Goal: Task Accomplishment & Management: Use online tool/utility

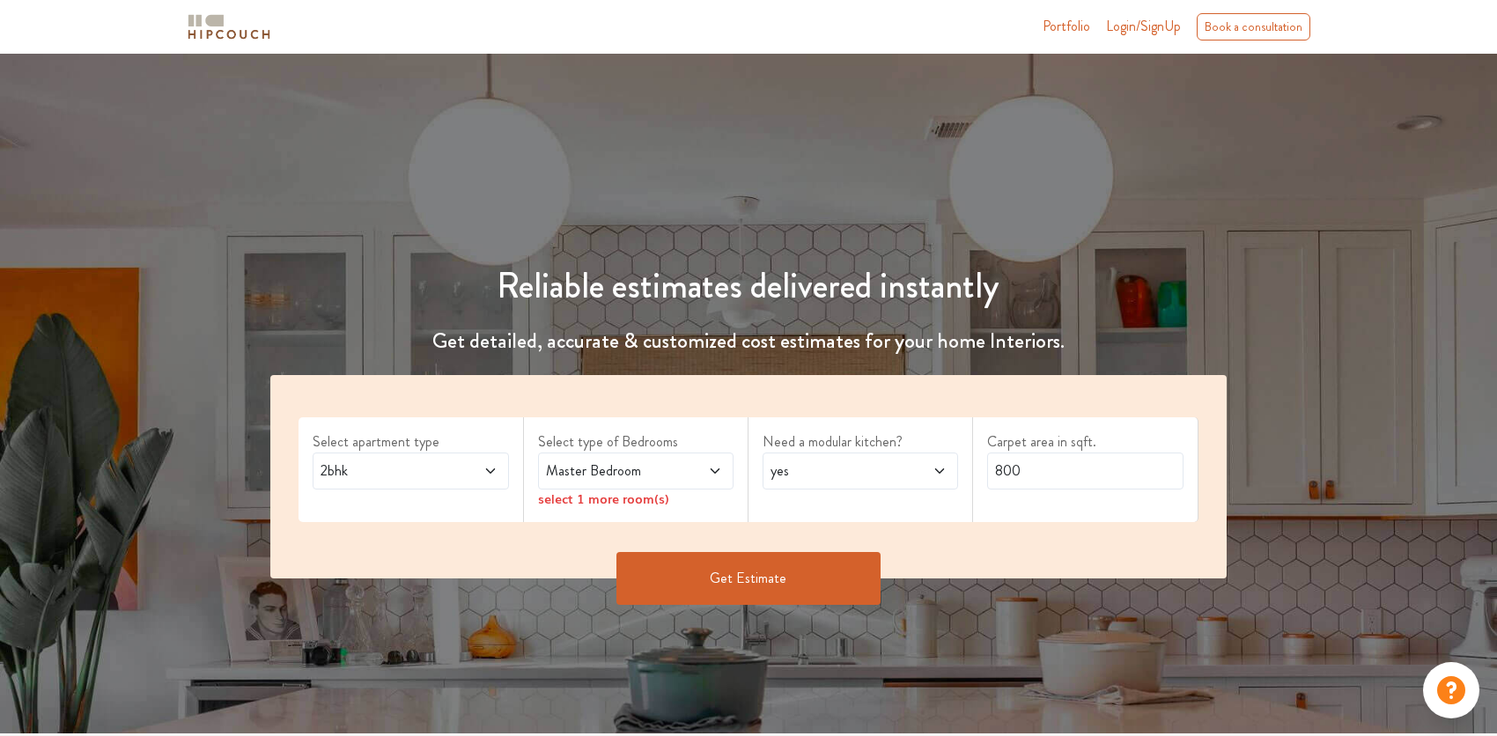
click at [642, 474] on span "Master Bedroom" at bounding box center [609, 470] width 135 height 21
click at [454, 480] on span at bounding box center [475, 470] width 45 height 21
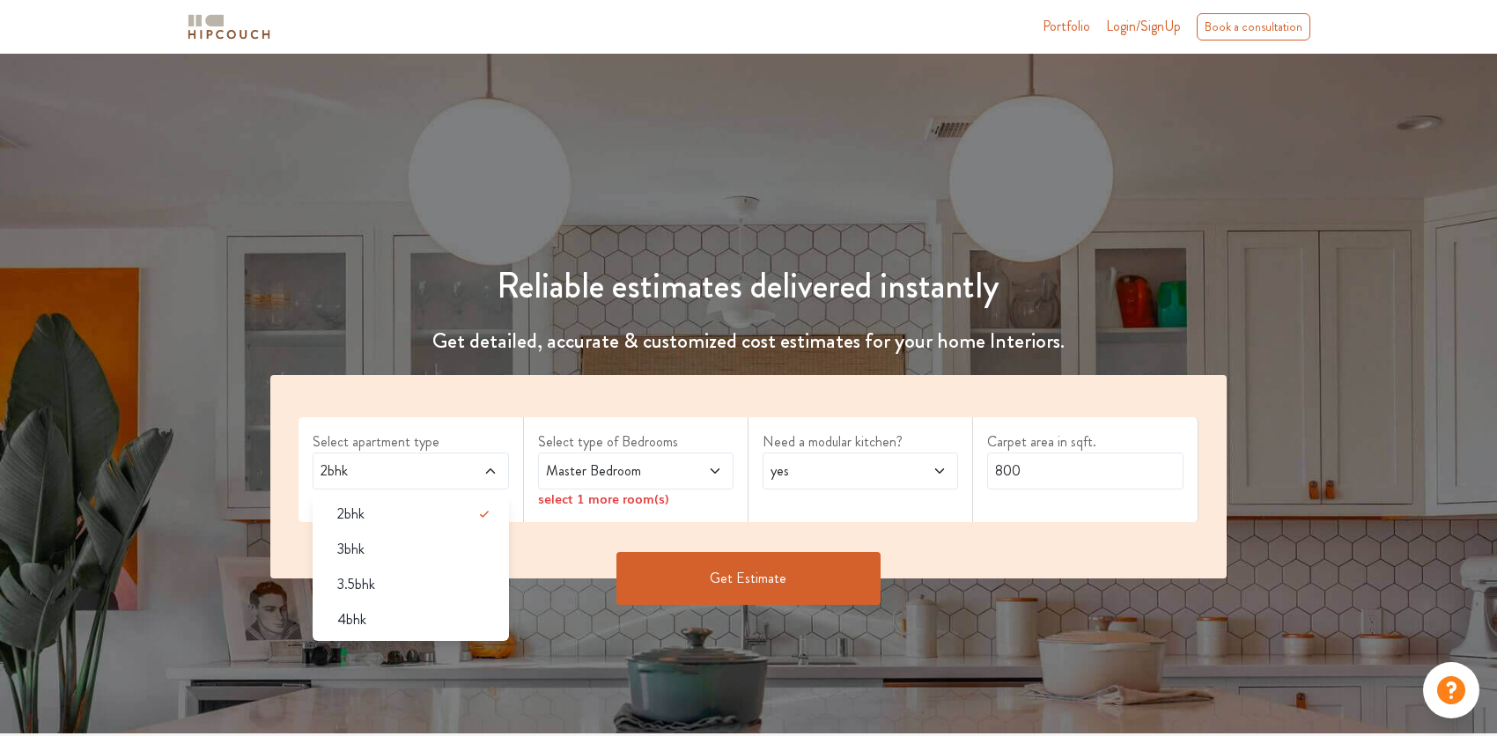
click at [408, 510] on div "2bhk" at bounding box center [415, 514] width 185 height 21
click at [616, 466] on span "Master Bedroom" at bounding box center [609, 470] width 135 height 21
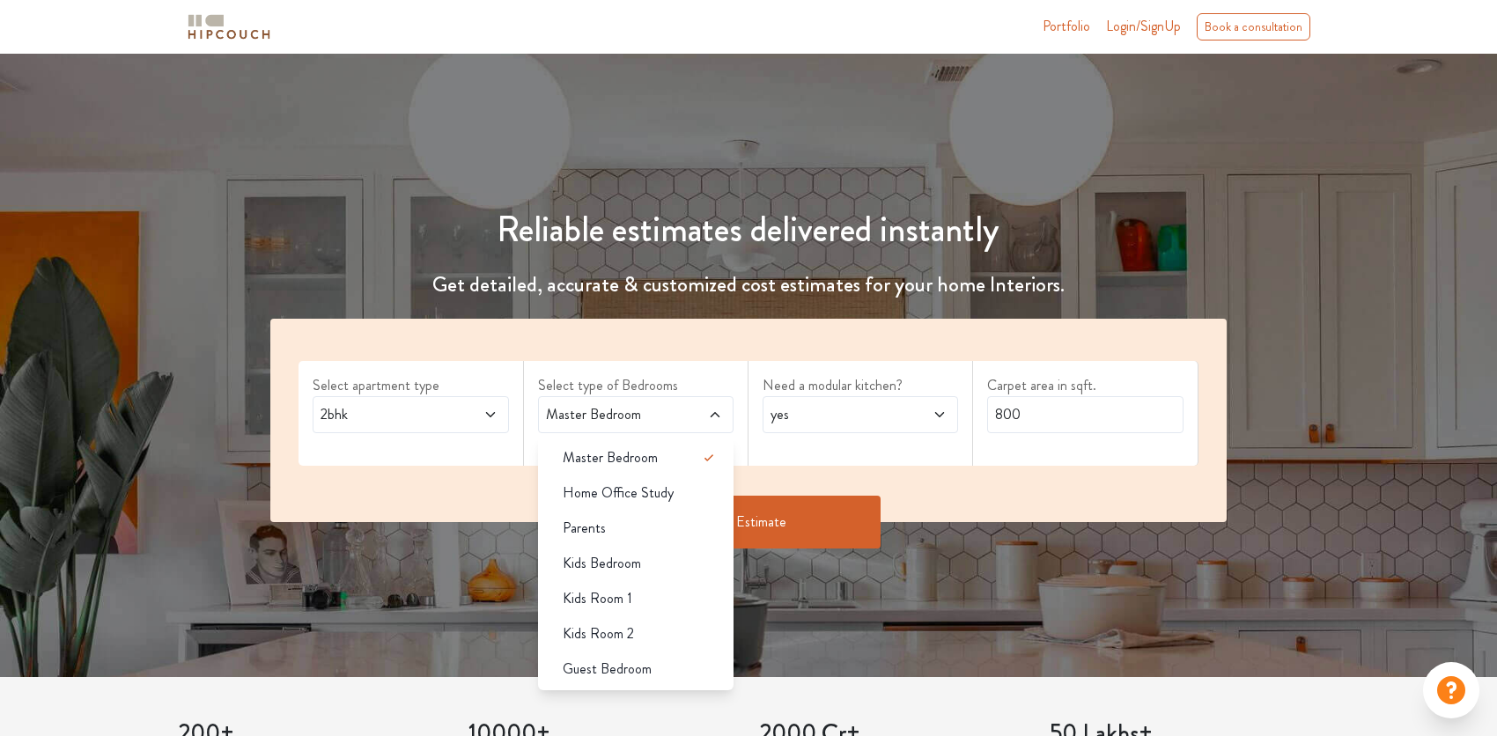
scroll to position [88, 0]
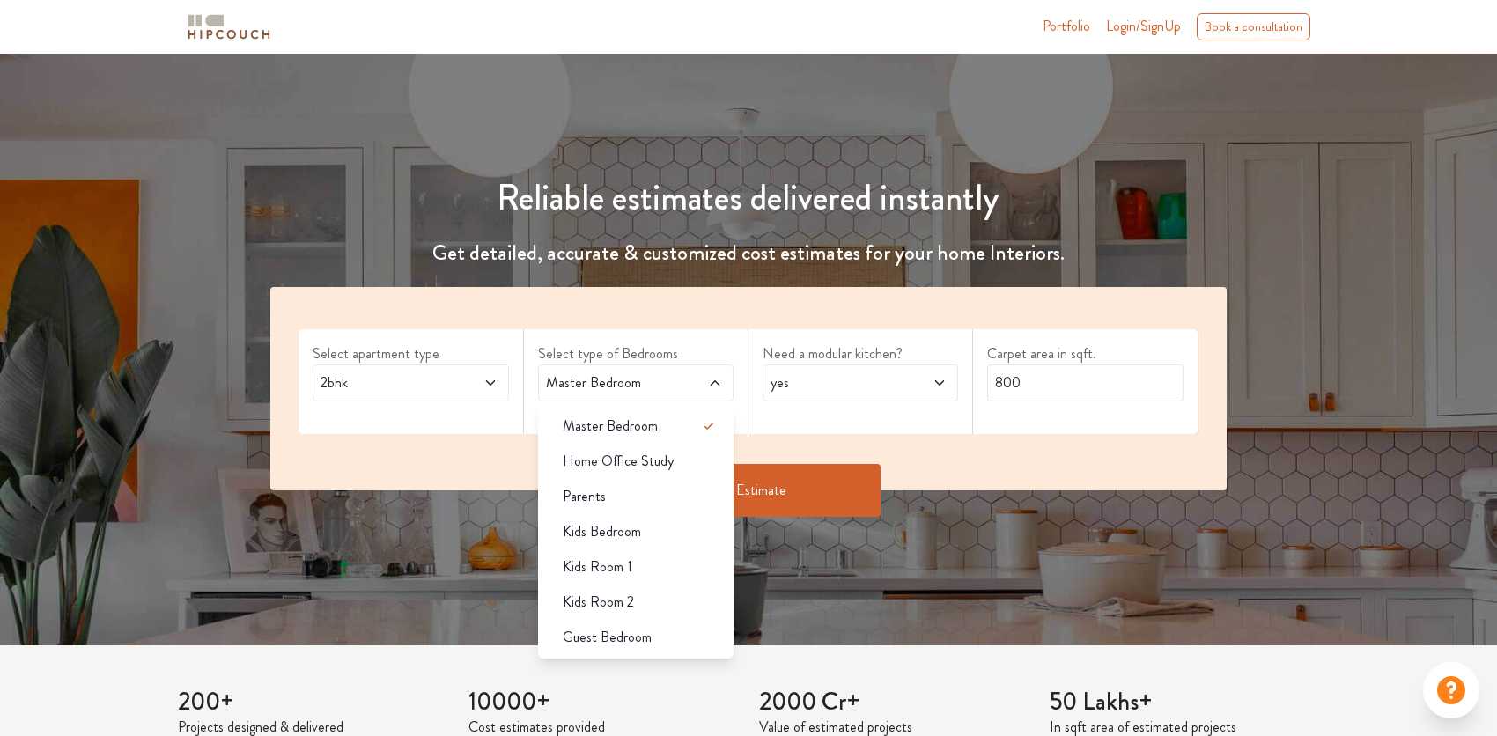
click at [656, 632] on div "Guest Bedroom" at bounding box center [640, 637] width 185 height 21
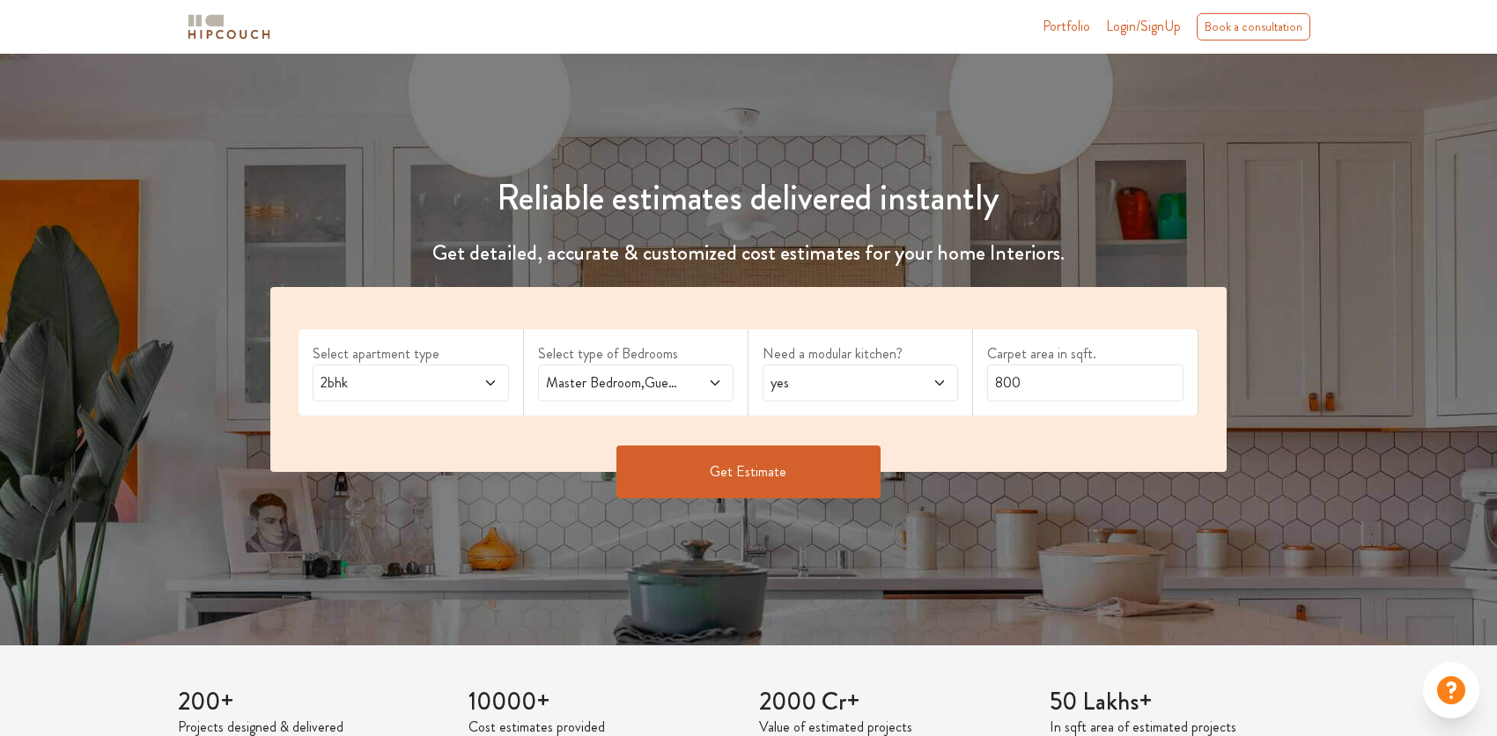
click at [821, 376] on span "yes" at bounding box center [834, 382] width 135 height 21
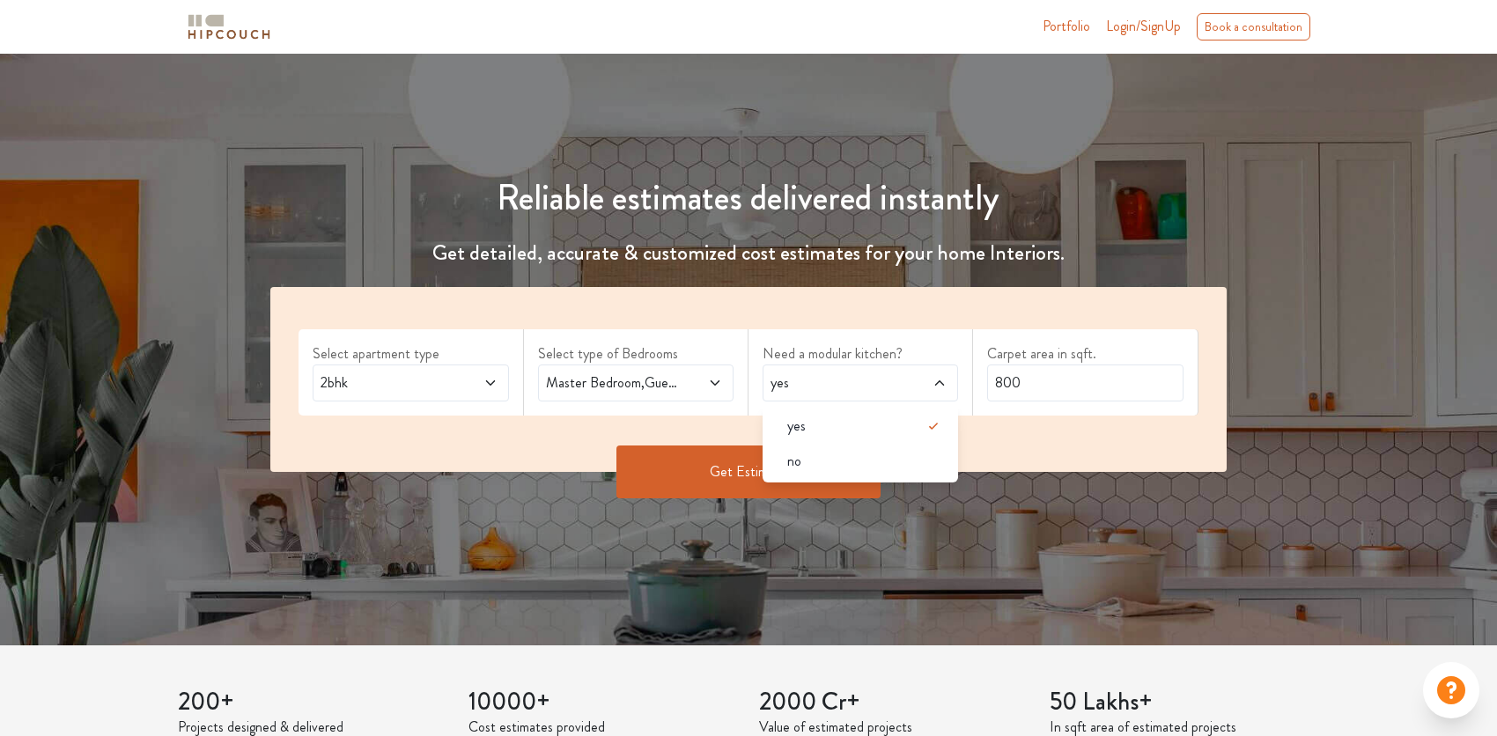
click at [812, 416] on div "yes" at bounding box center [865, 426] width 185 height 21
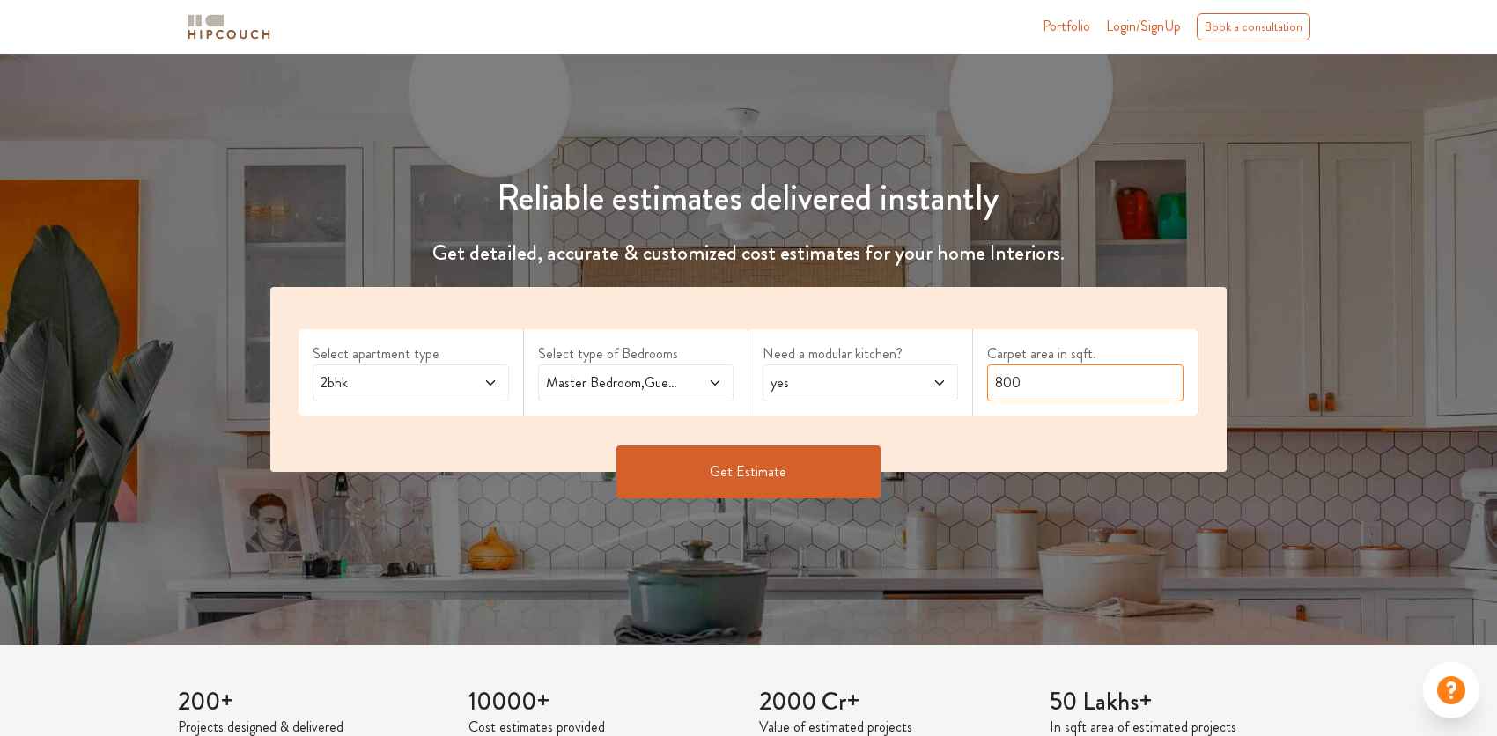
drag, startPoint x: 1034, startPoint y: 375, endPoint x: 875, endPoint y: 376, distance: 159.4
click at [875, 376] on div "Select apartment type 2bhk Select type of Bedrooms Master Bedroom,Guest Bedroom…" at bounding box center [747, 379] width 955 height 185
type input "676"
click at [817, 482] on button "Get Estimate" at bounding box center [748, 471] width 264 height 53
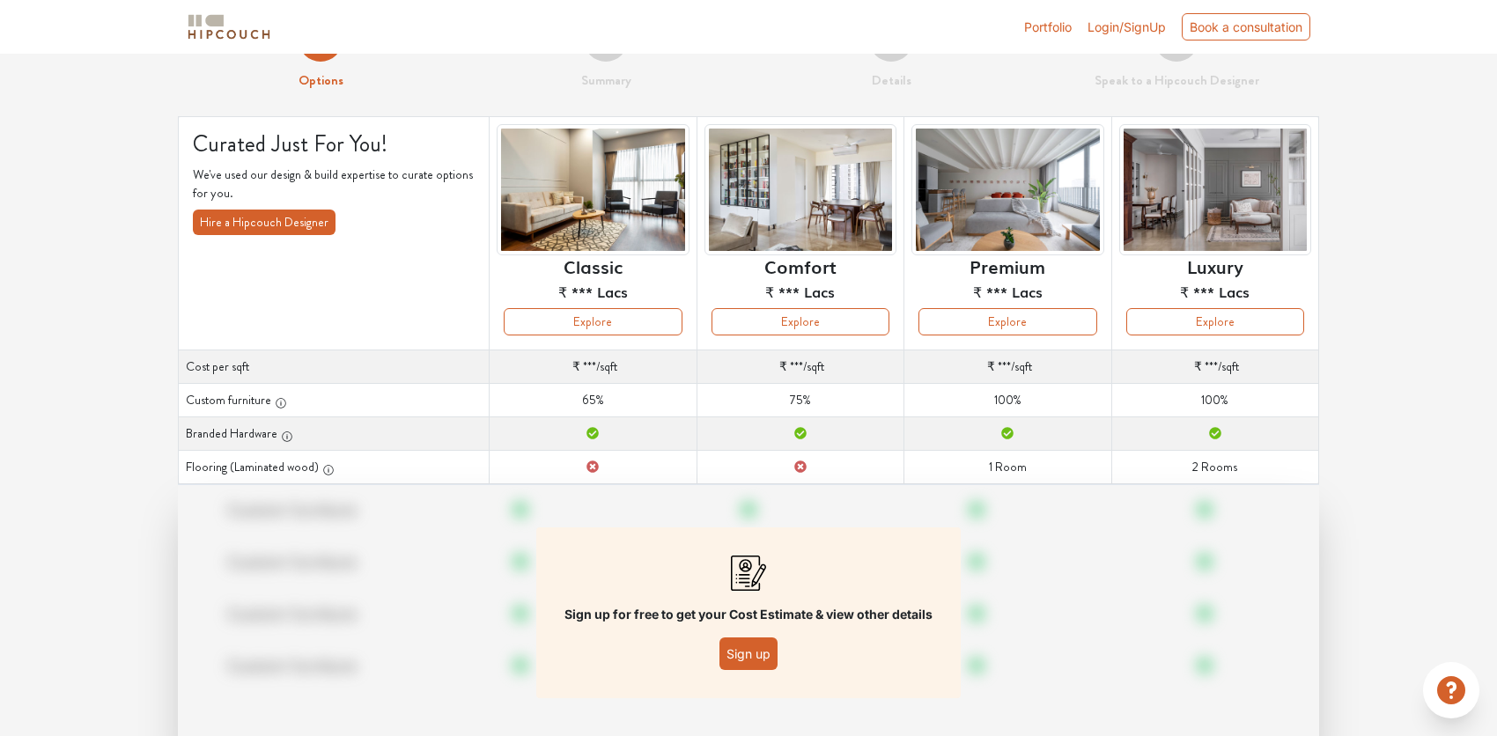
scroll to position [88, 0]
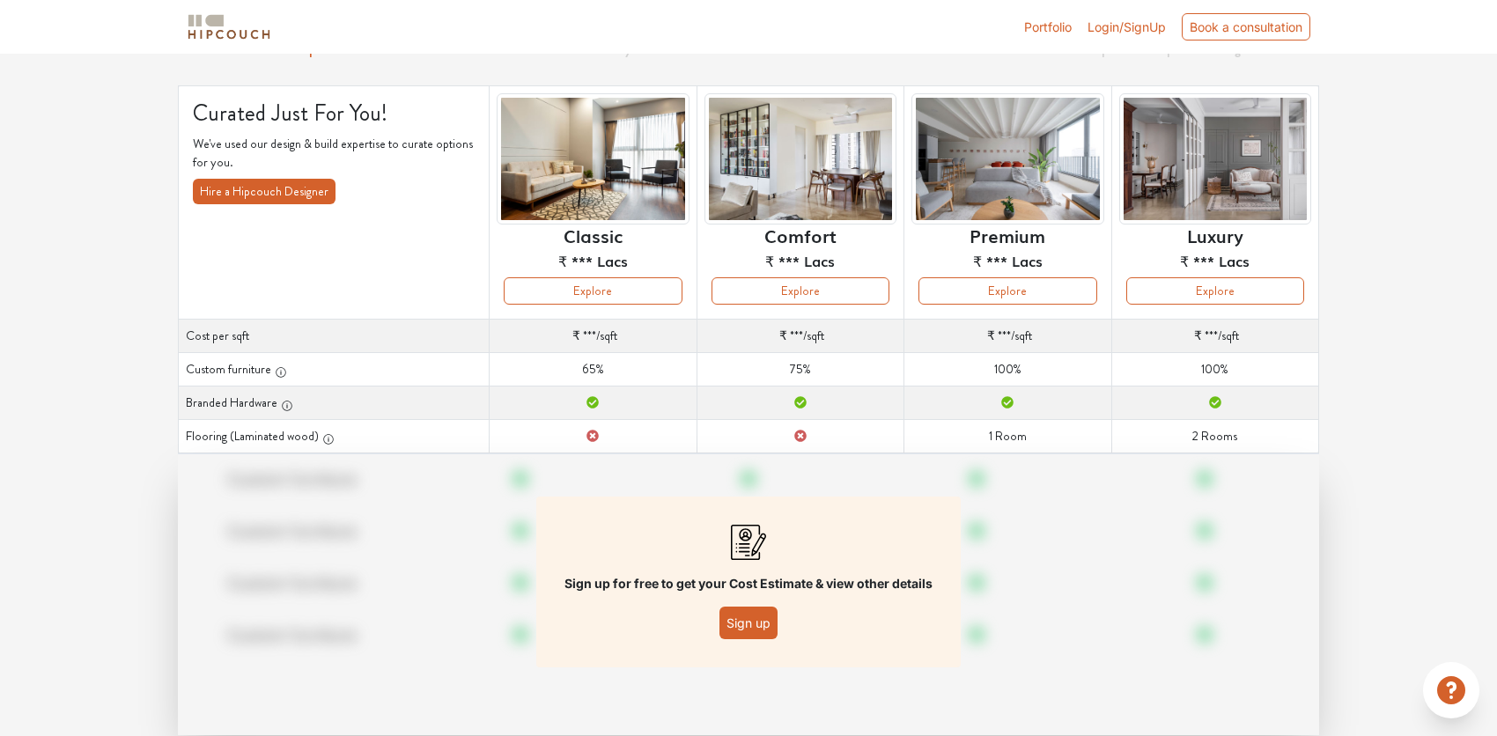
click at [740, 619] on button "Sign up" at bounding box center [748, 623] width 58 height 33
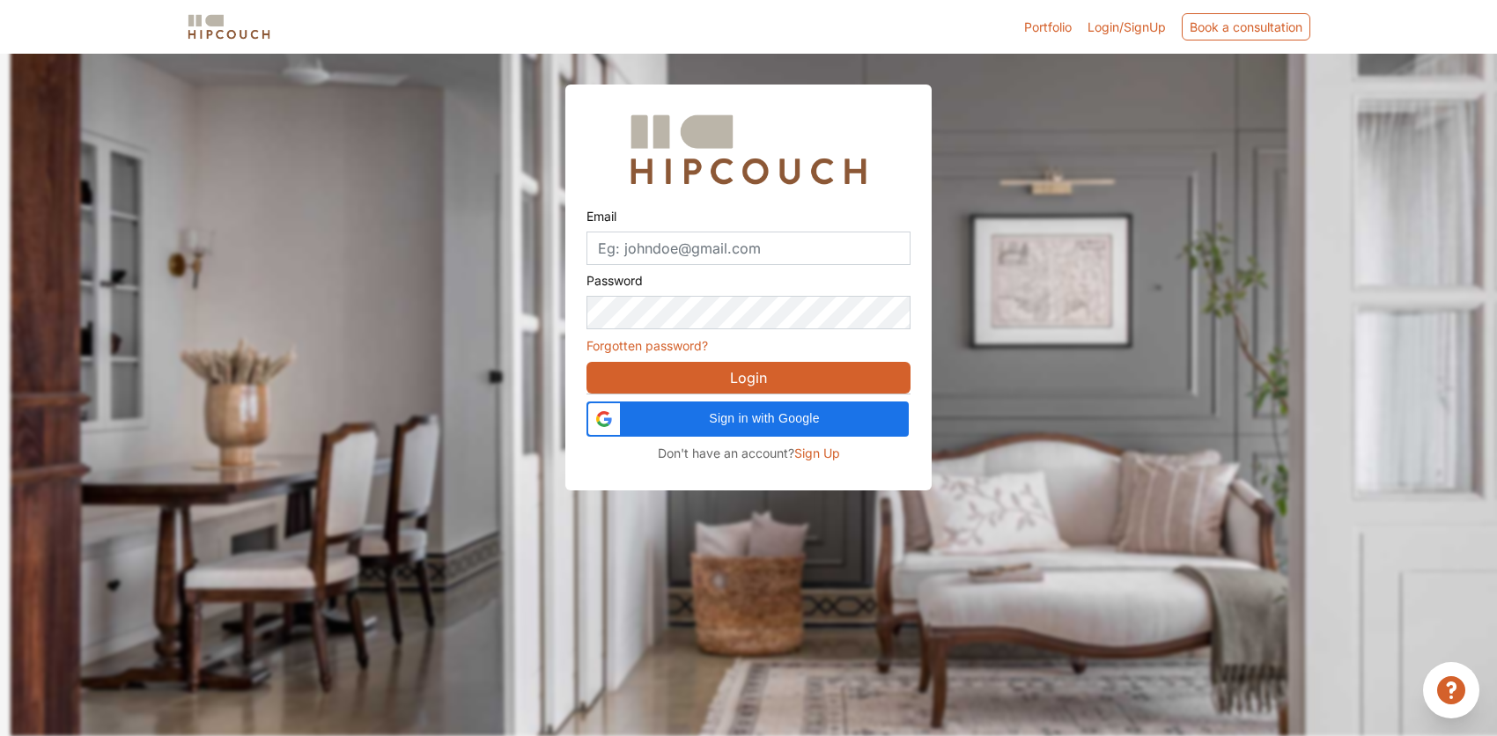
scroll to position [53, 0]
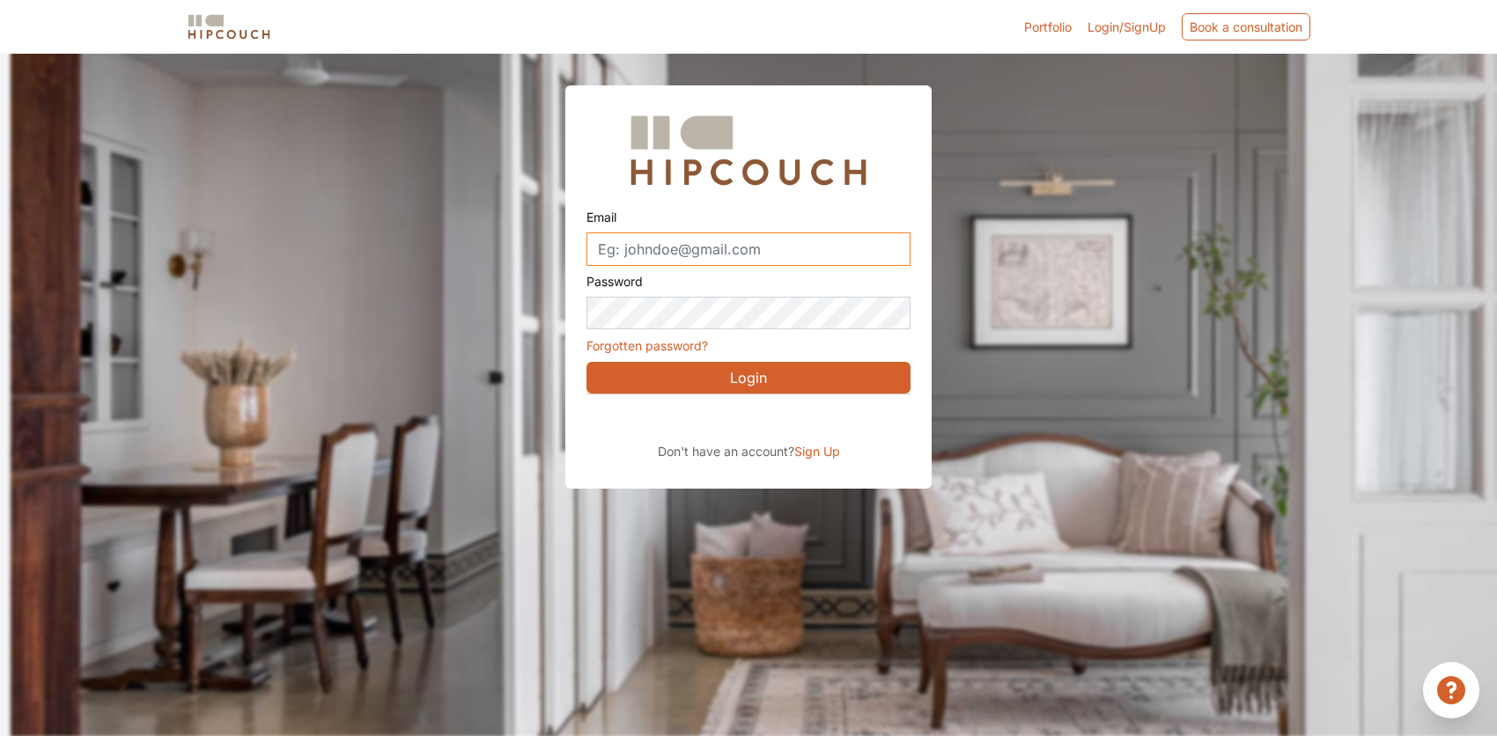
click at [718, 253] on input "Email" at bounding box center [748, 248] width 324 height 33
type input "[EMAIL_ADDRESS][DOMAIN_NAME]"
click at [759, 382] on button "Login" at bounding box center [748, 378] width 324 height 32
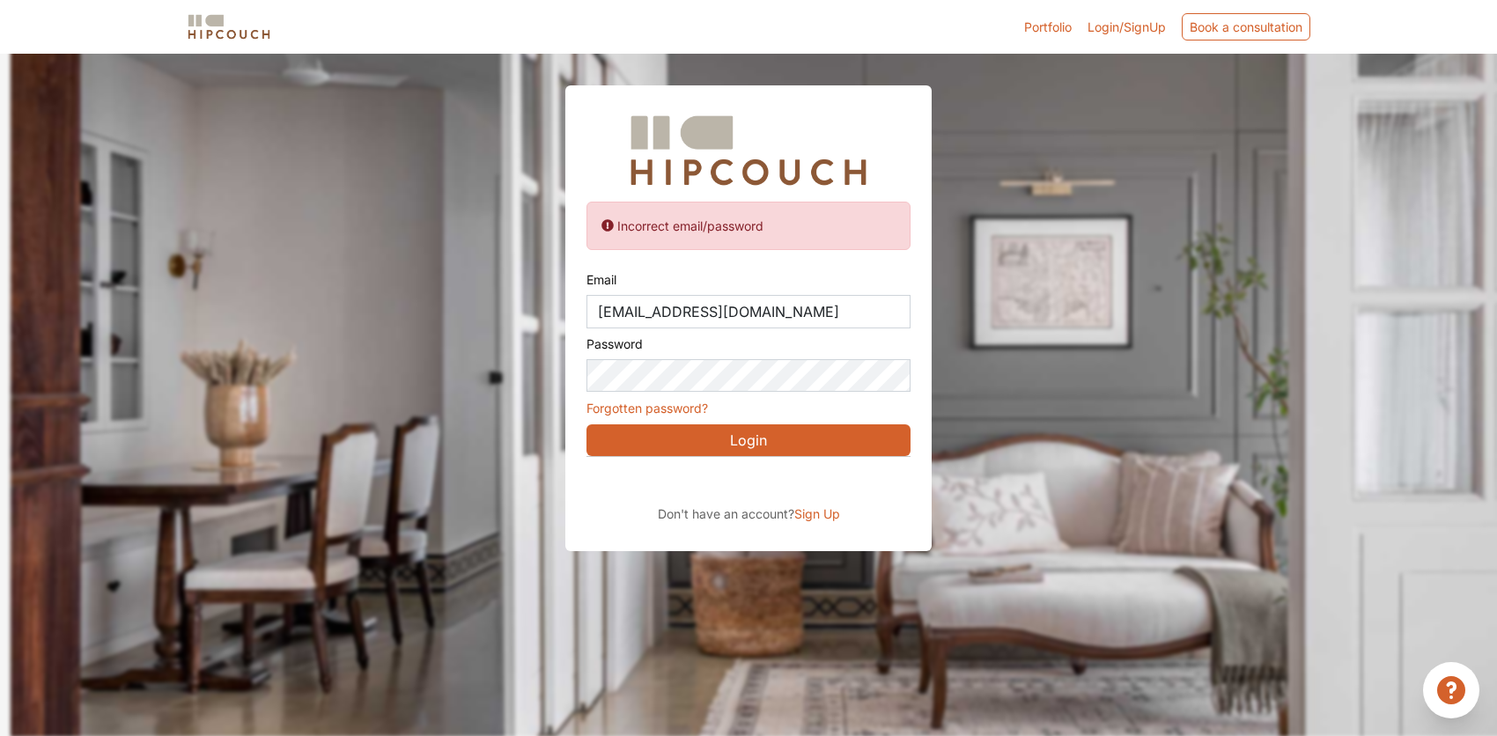
click at [802, 510] on span "Sign Up" at bounding box center [817, 513] width 46 height 15
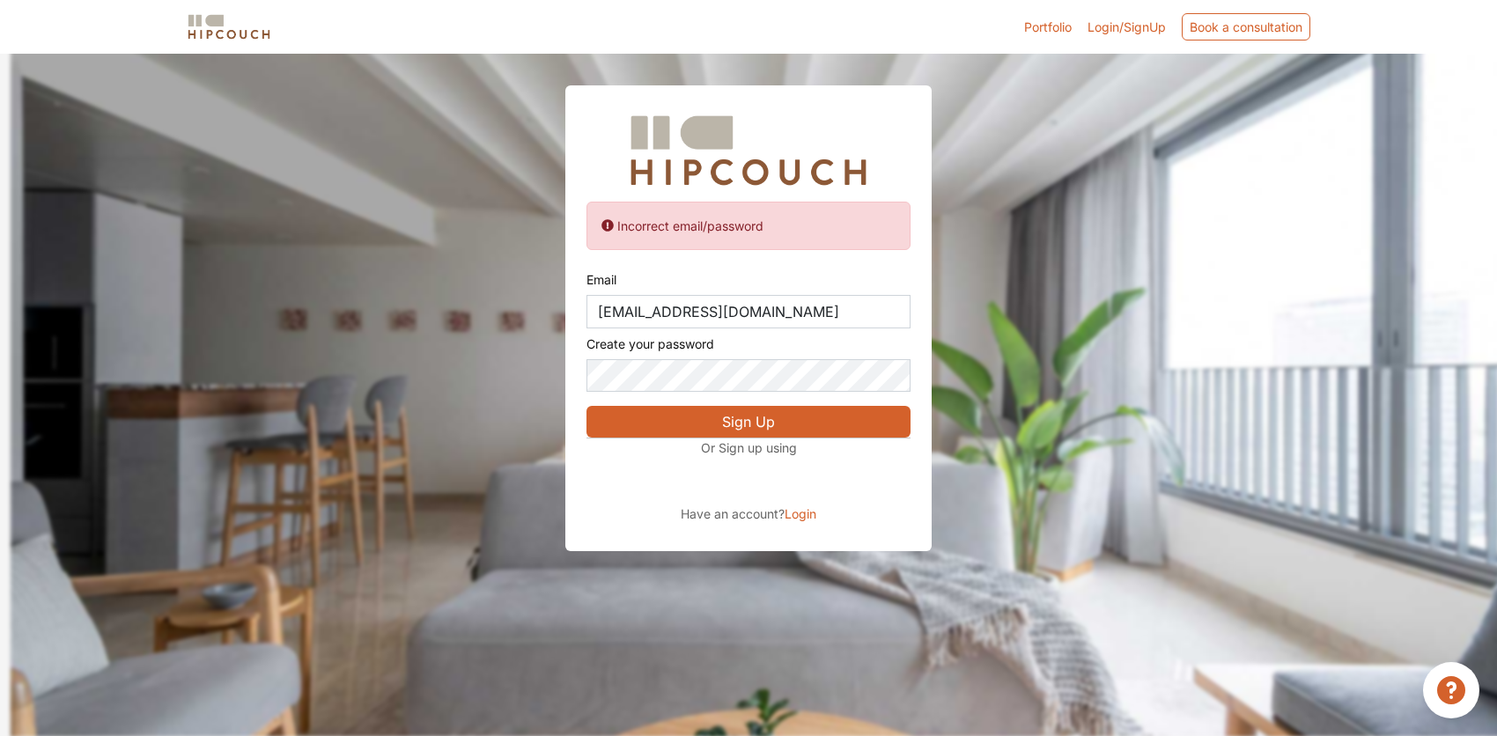
click at [806, 513] on span "Login" at bounding box center [800, 513] width 32 height 15
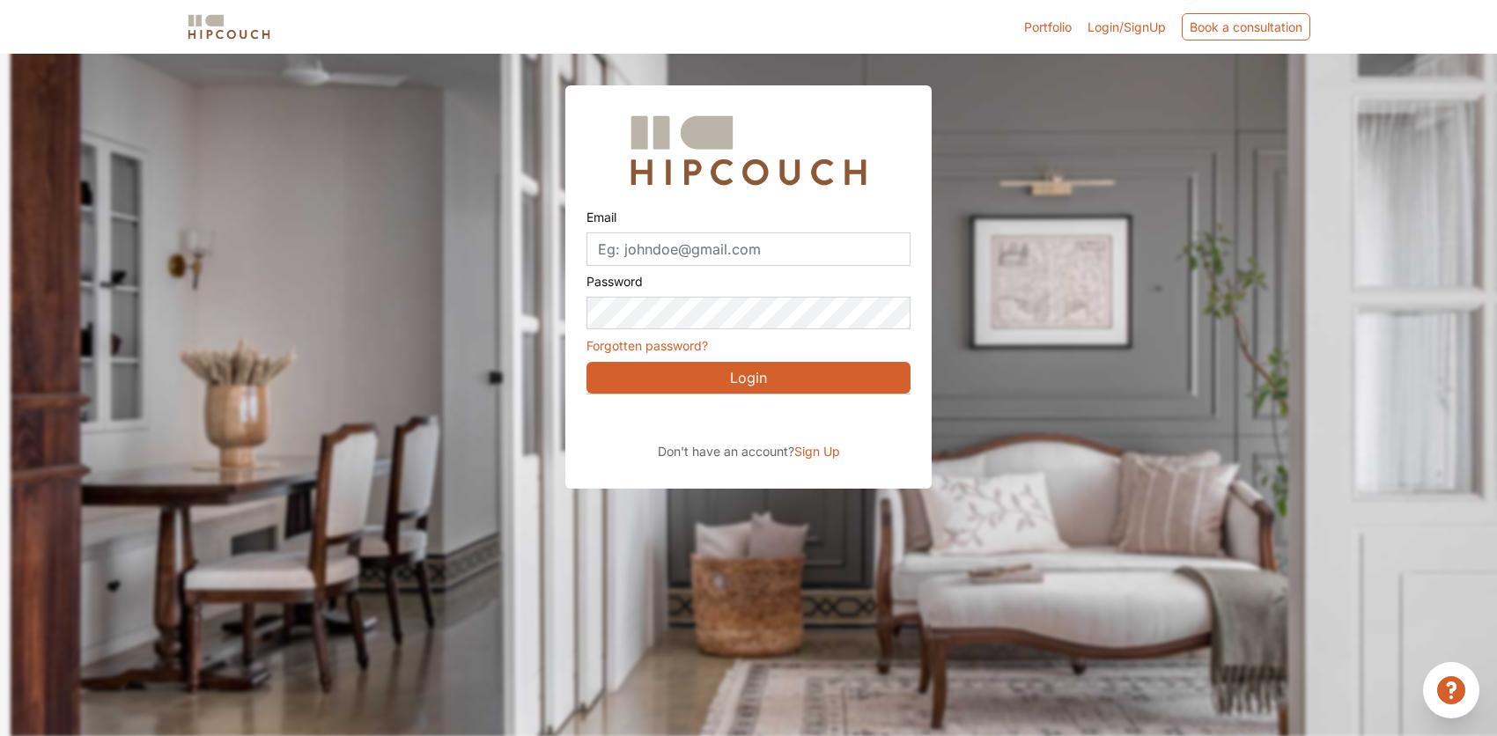
click at [821, 454] on span "Sign Up" at bounding box center [817, 451] width 46 height 15
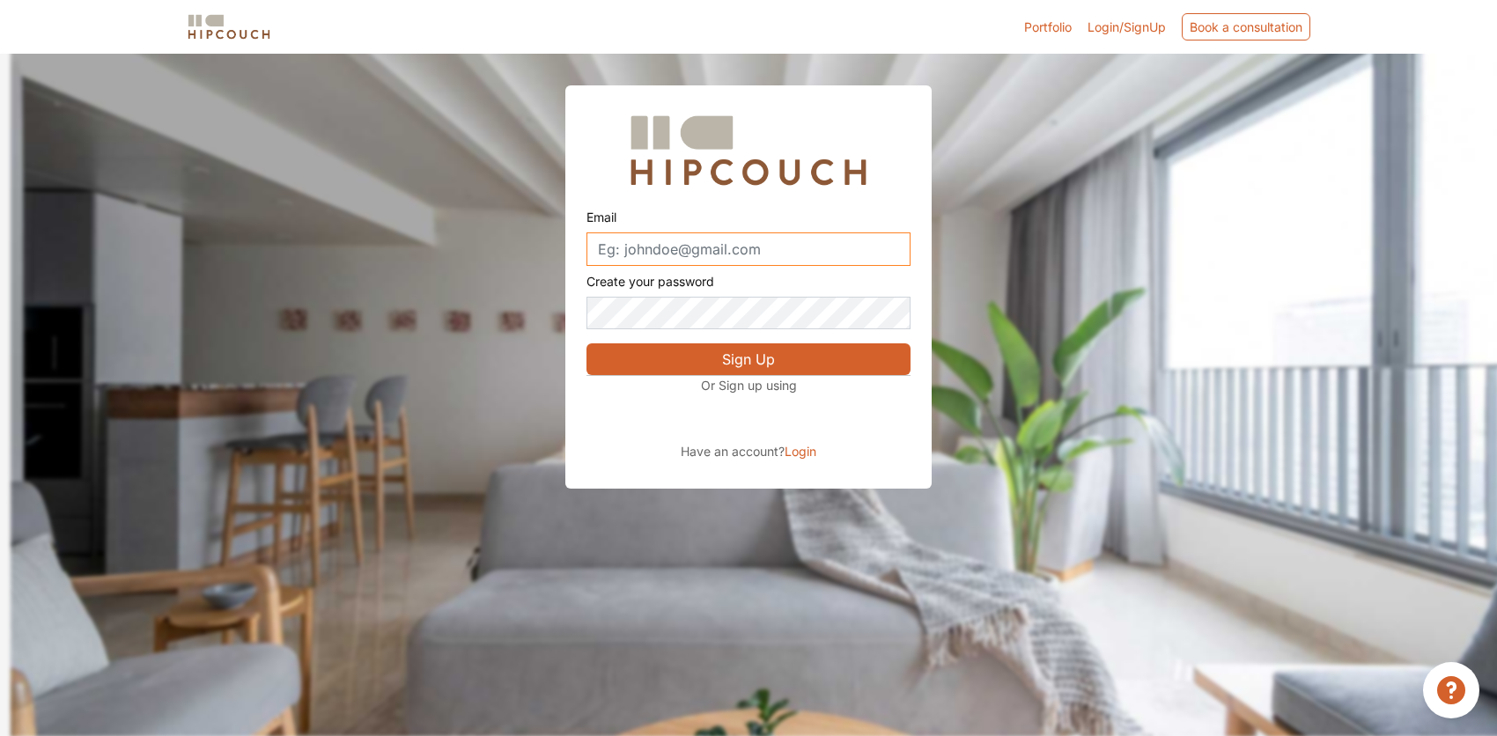
click at [639, 249] on input "Email" at bounding box center [748, 248] width 324 height 33
type input "[EMAIL_ADDRESS][DOMAIN_NAME]"
click at [713, 350] on button "Sign Up" at bounding box center [748, 359] width 324 height 32
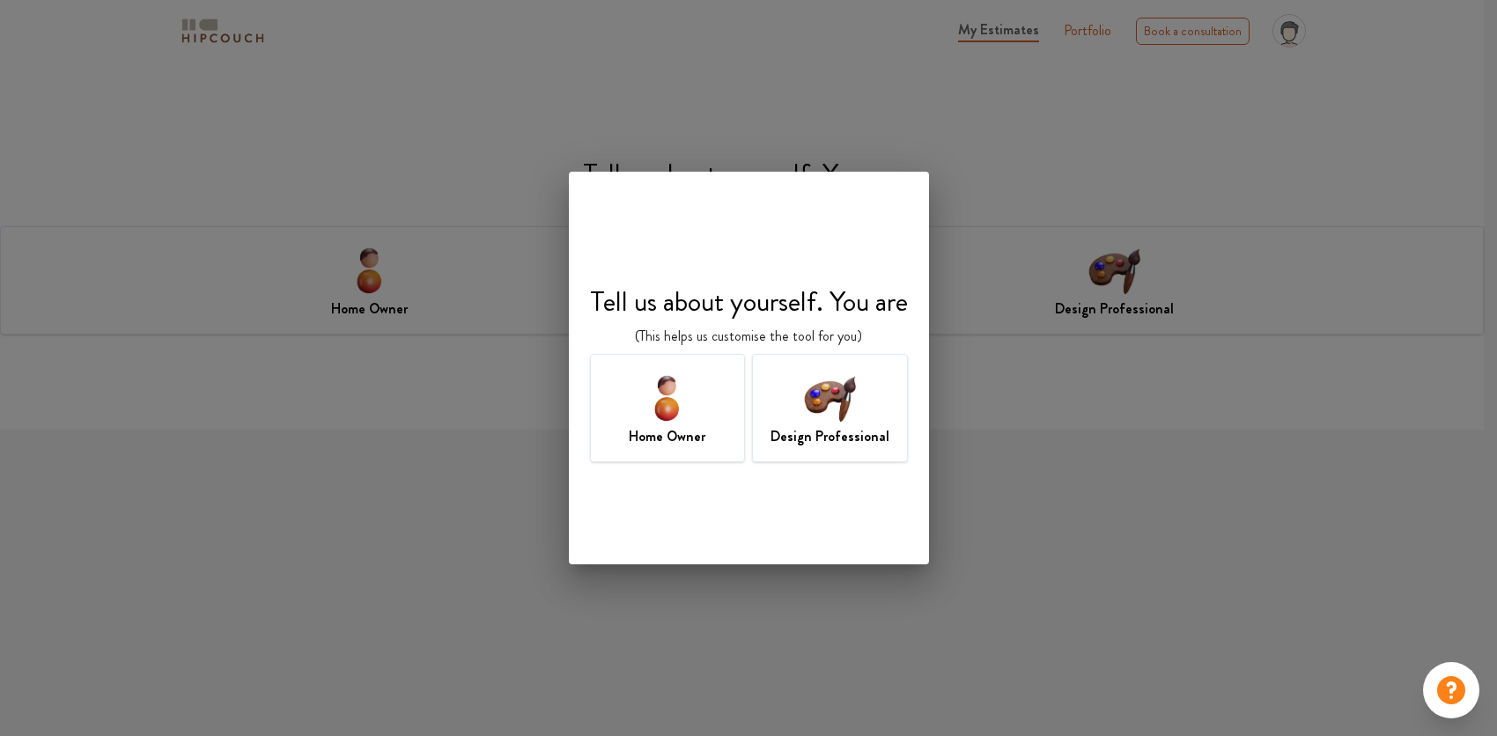
click at [725, 418] on div "Home Owner" at bounding box center [668, 408] width 156 height 108
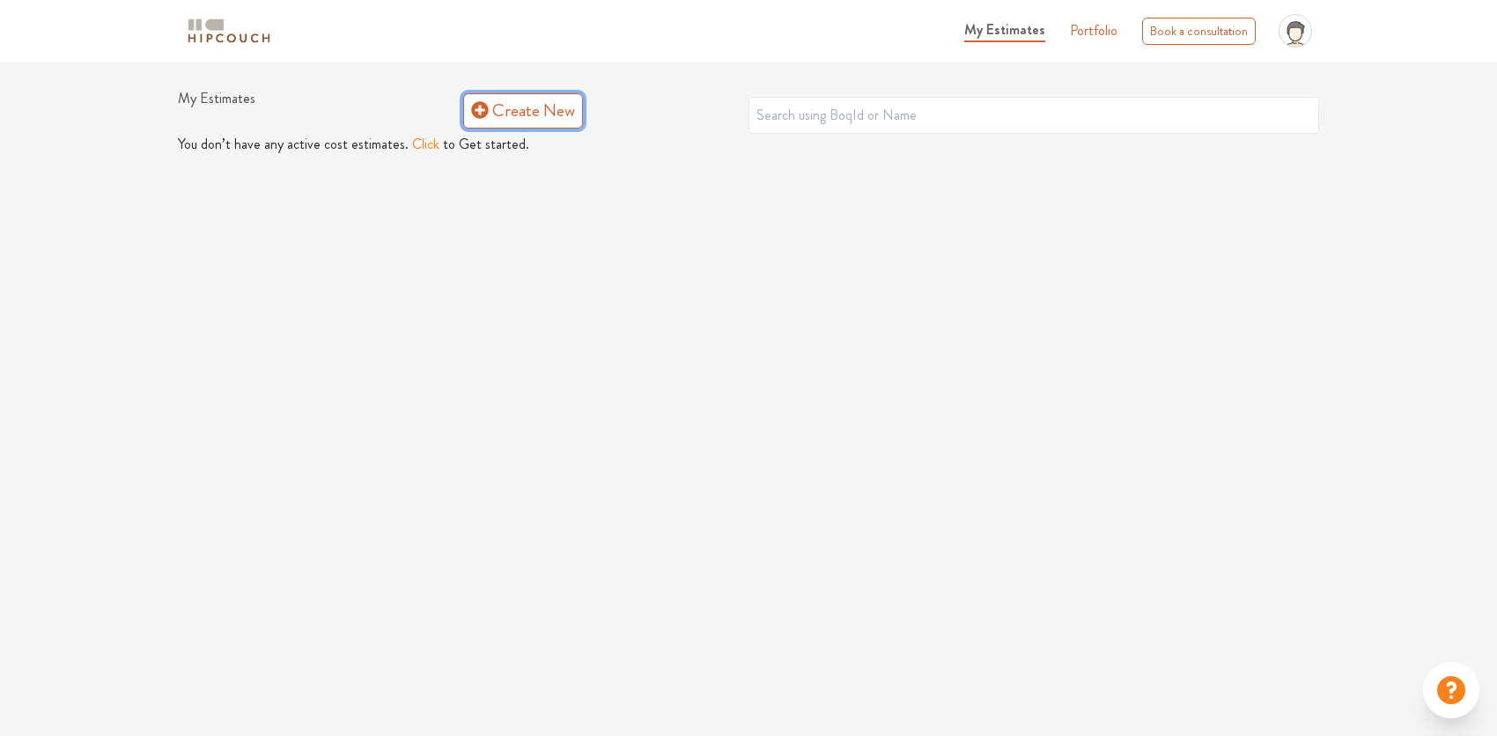
click at [534, 117] on link "Create New" at bounding box center [523, 110] width 120 height 35
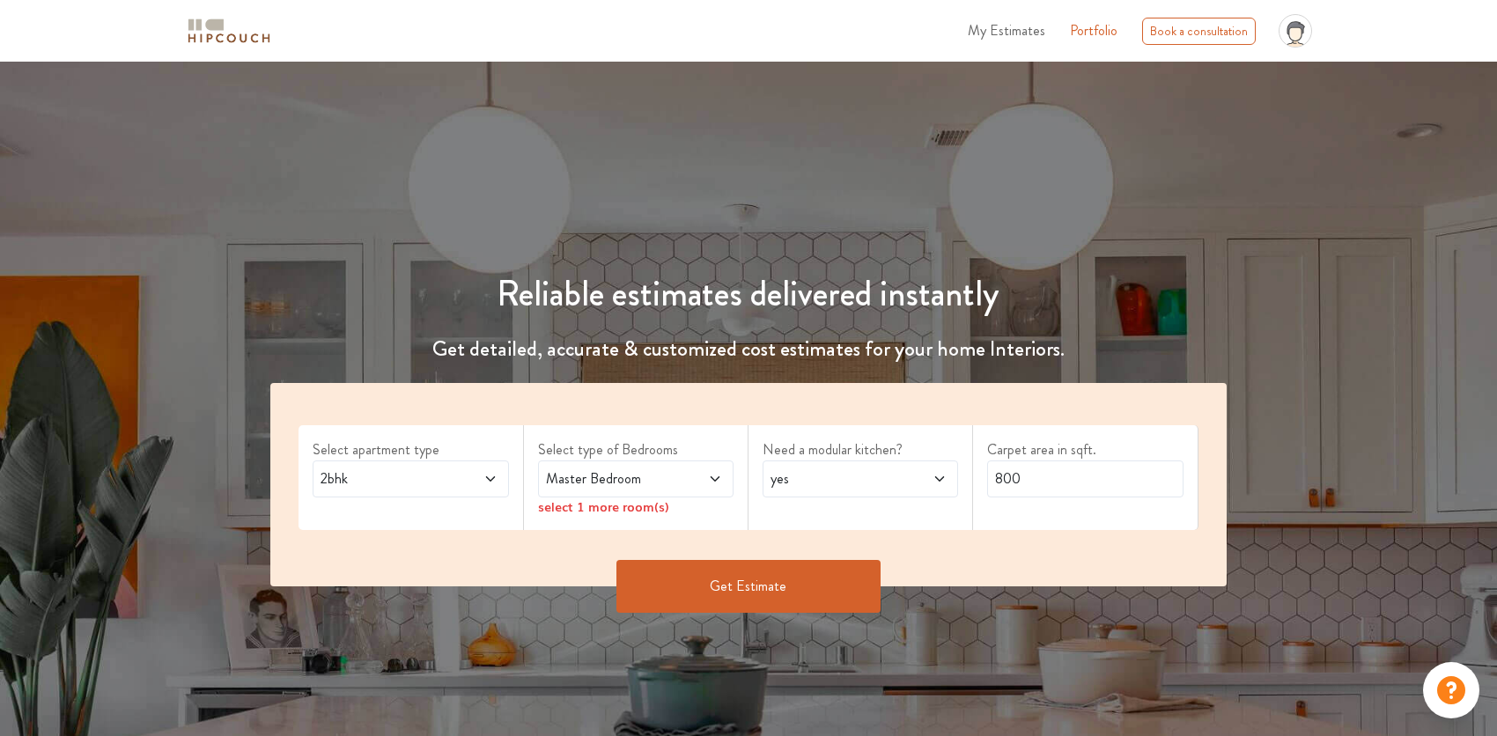
click at [642, 479] on span "Master Bedroom" at bounding box center [609, 478] width 135 height 21
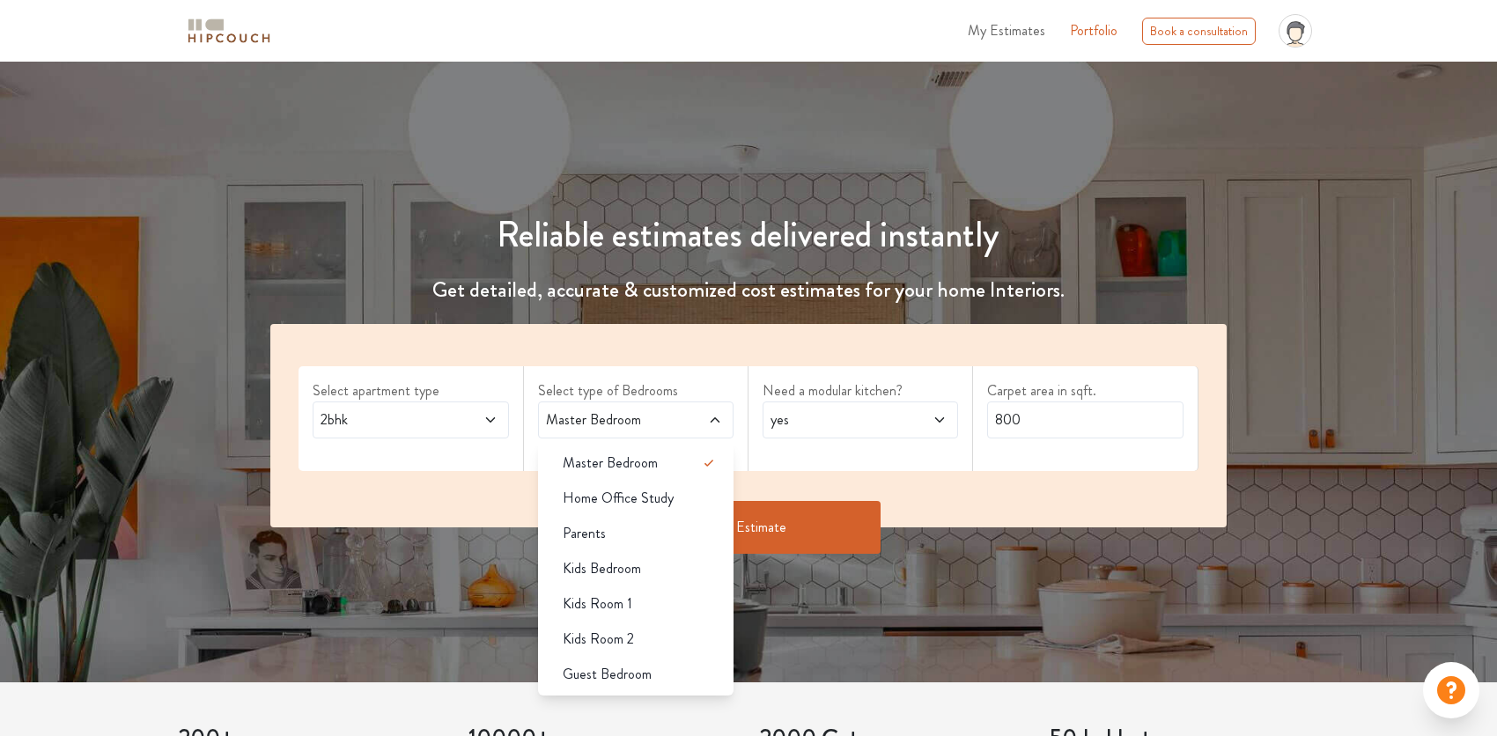
scroll to position [176, 0]
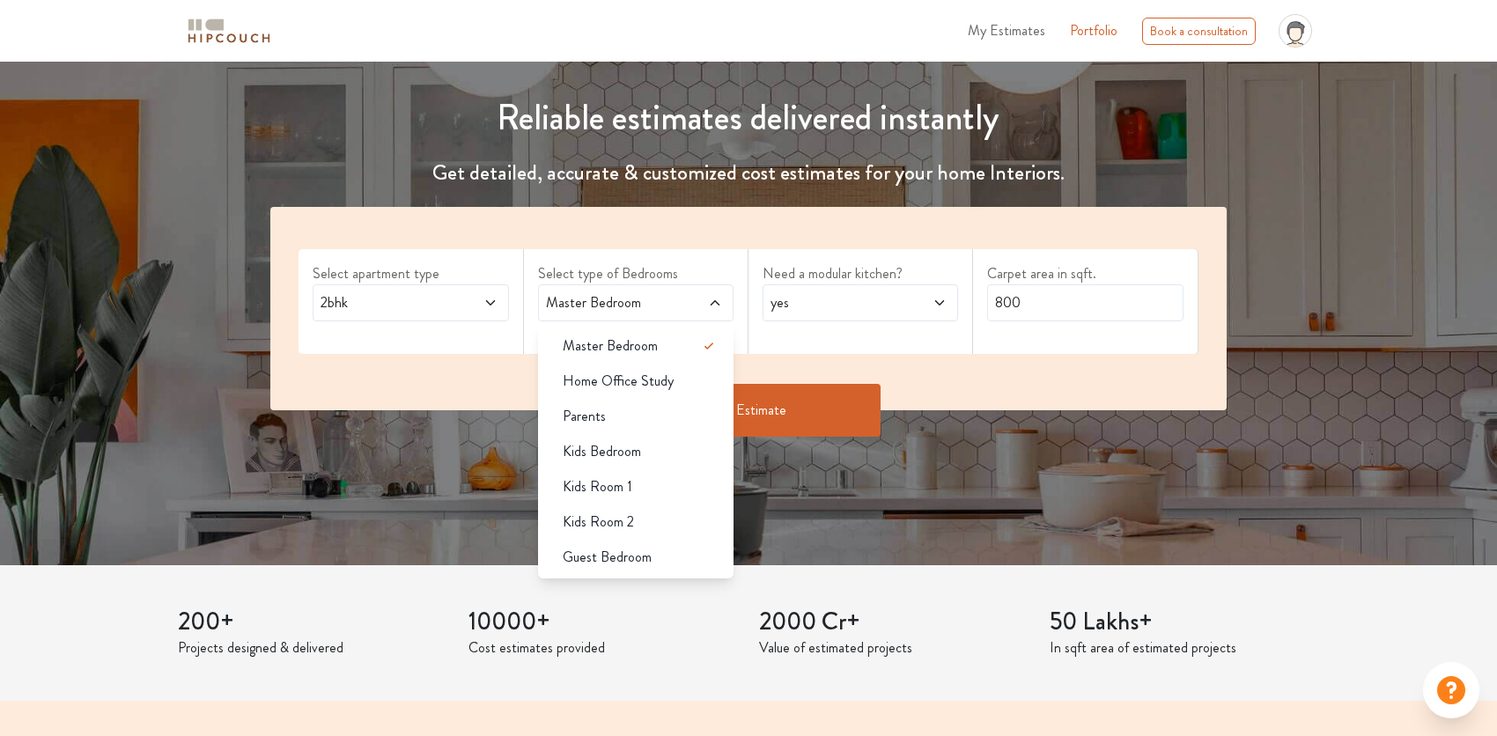
click at [630, 556] on span "Guest Bedroom" at bounding box center [607, 557] width 89 height 21
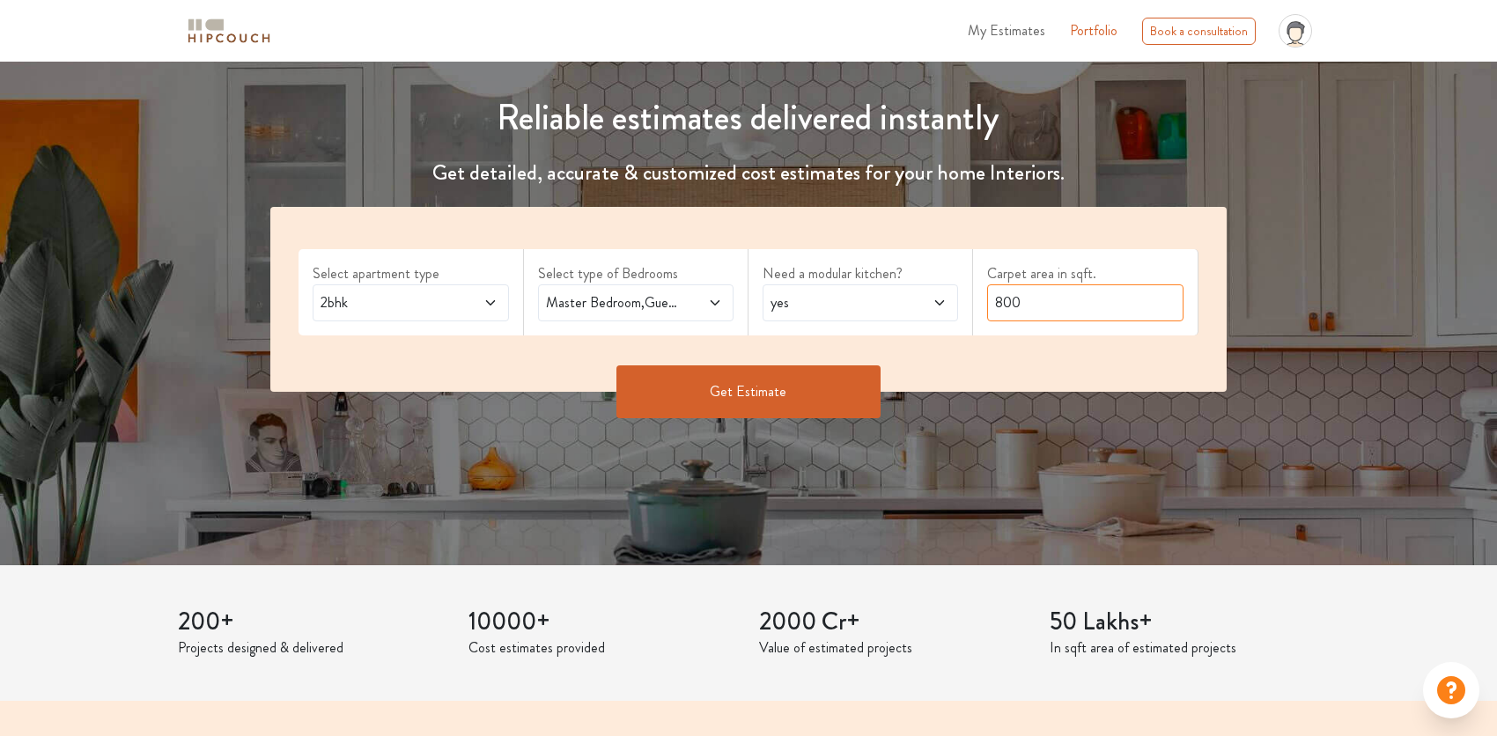
drag, startPoint x: 914, startPoint y: 298, endPoint x: 738, endPoint y: 297, distance: 176.1
click at [738, 297] on div "Select apartment type 2bhk Select type of Bedrooms Master Bedroom,Guest Bedroom…" at bounding box center [747, 299] width 955 height 185
type input "676"
click at [756, 392] on button "Get Estimate" at bounding box center [748, 391] width 264 height 53
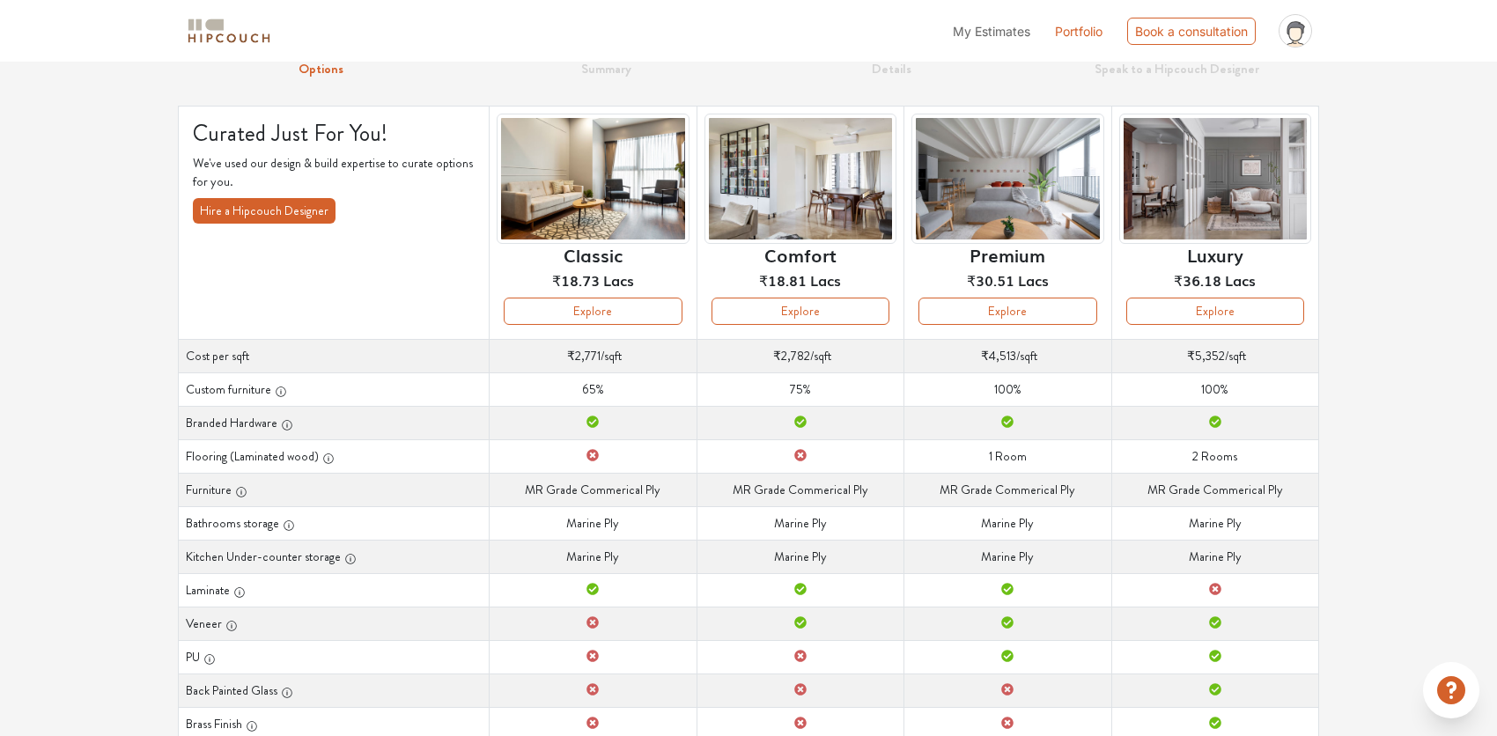
scroll to position [26, 0]
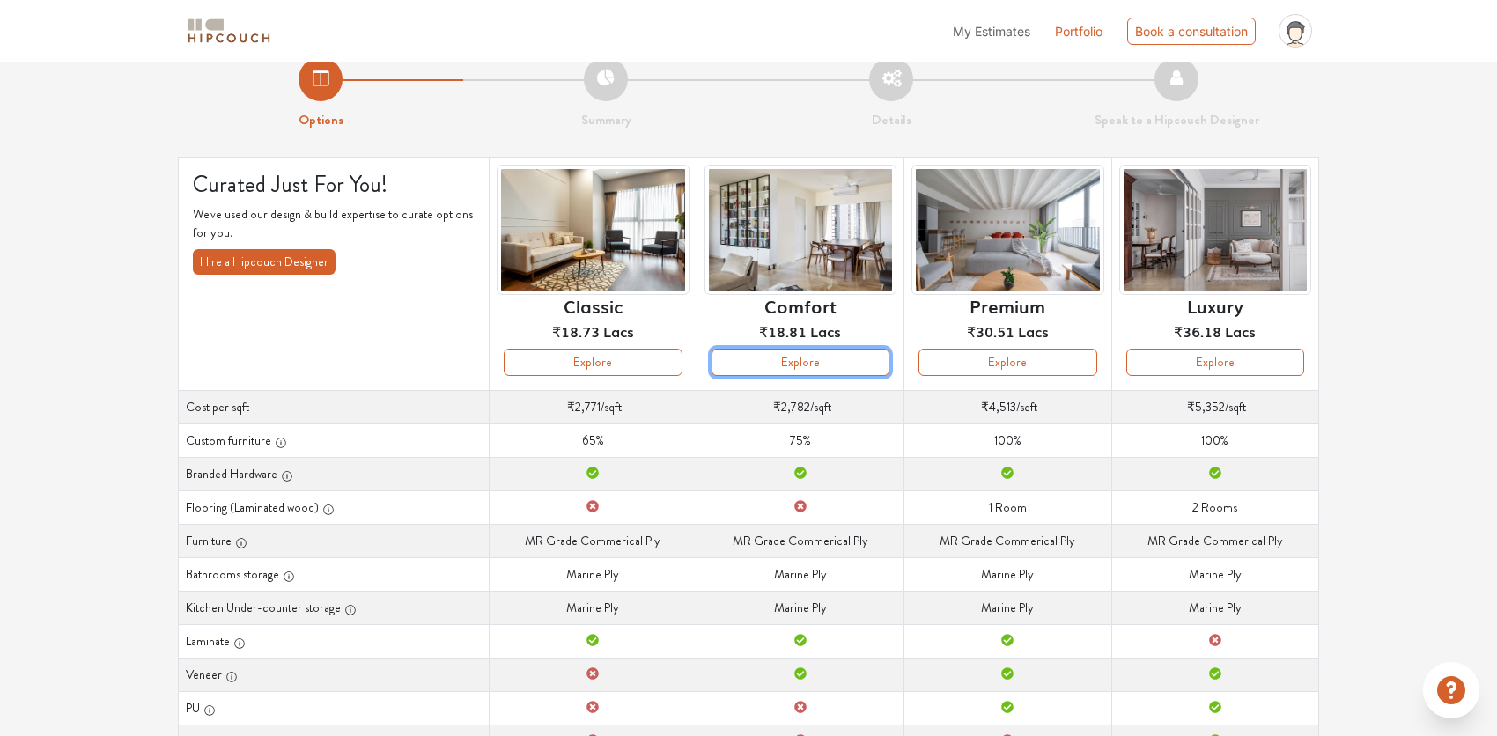
click at [850, 358] on button "Explore" at bounding box center [800, 362] width 178 height 27
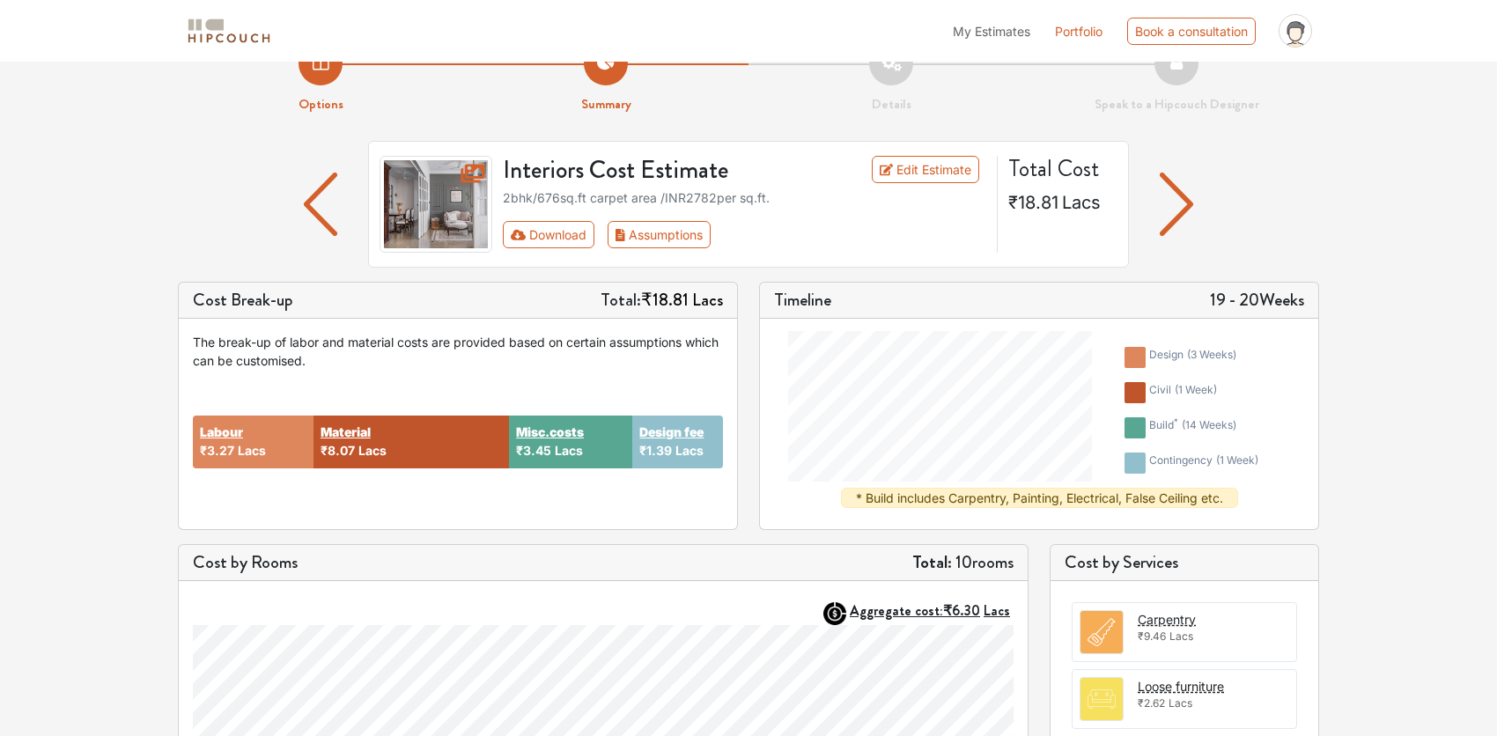
scroll to position [39, 0]
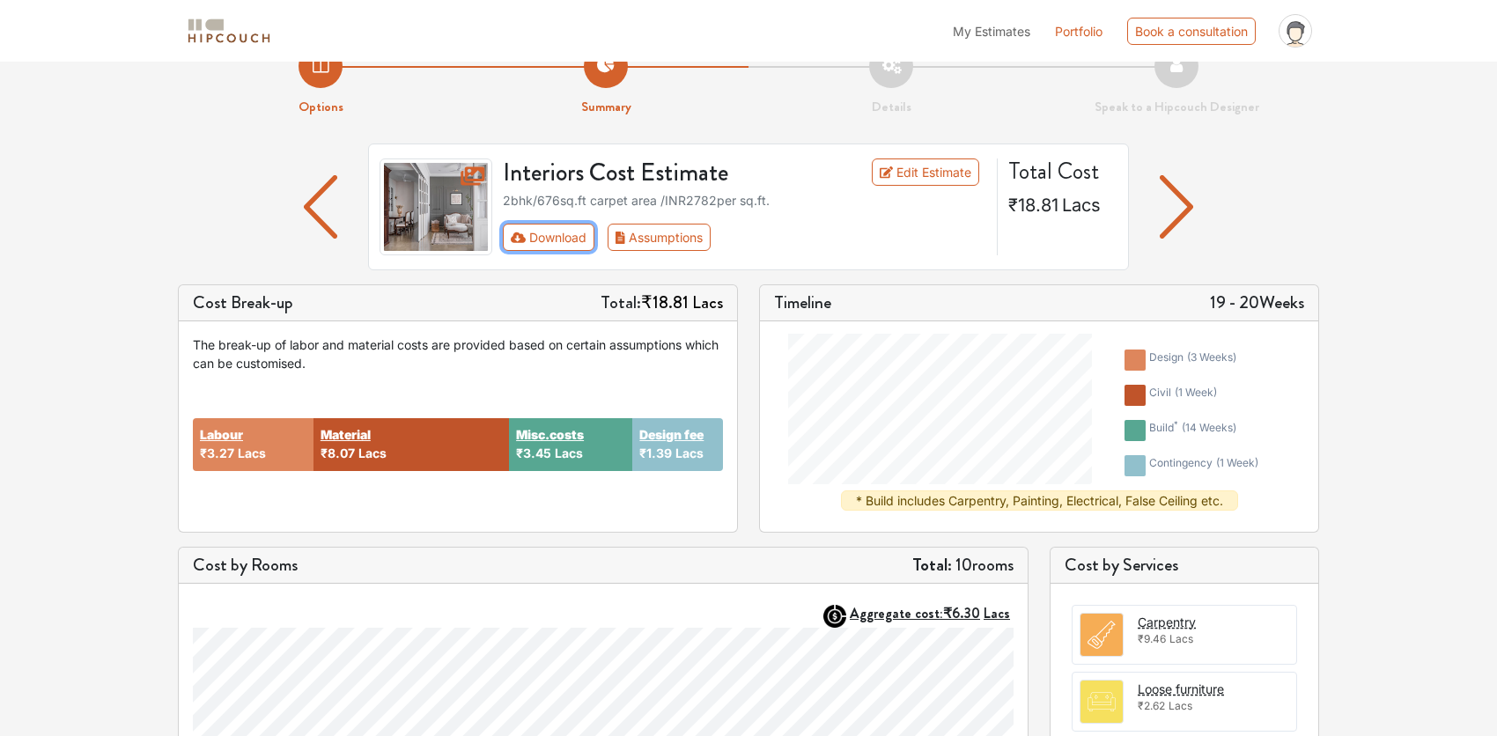
click at [569, 230] on button "Download" at bounding box center [549, 237] width 92 height 27
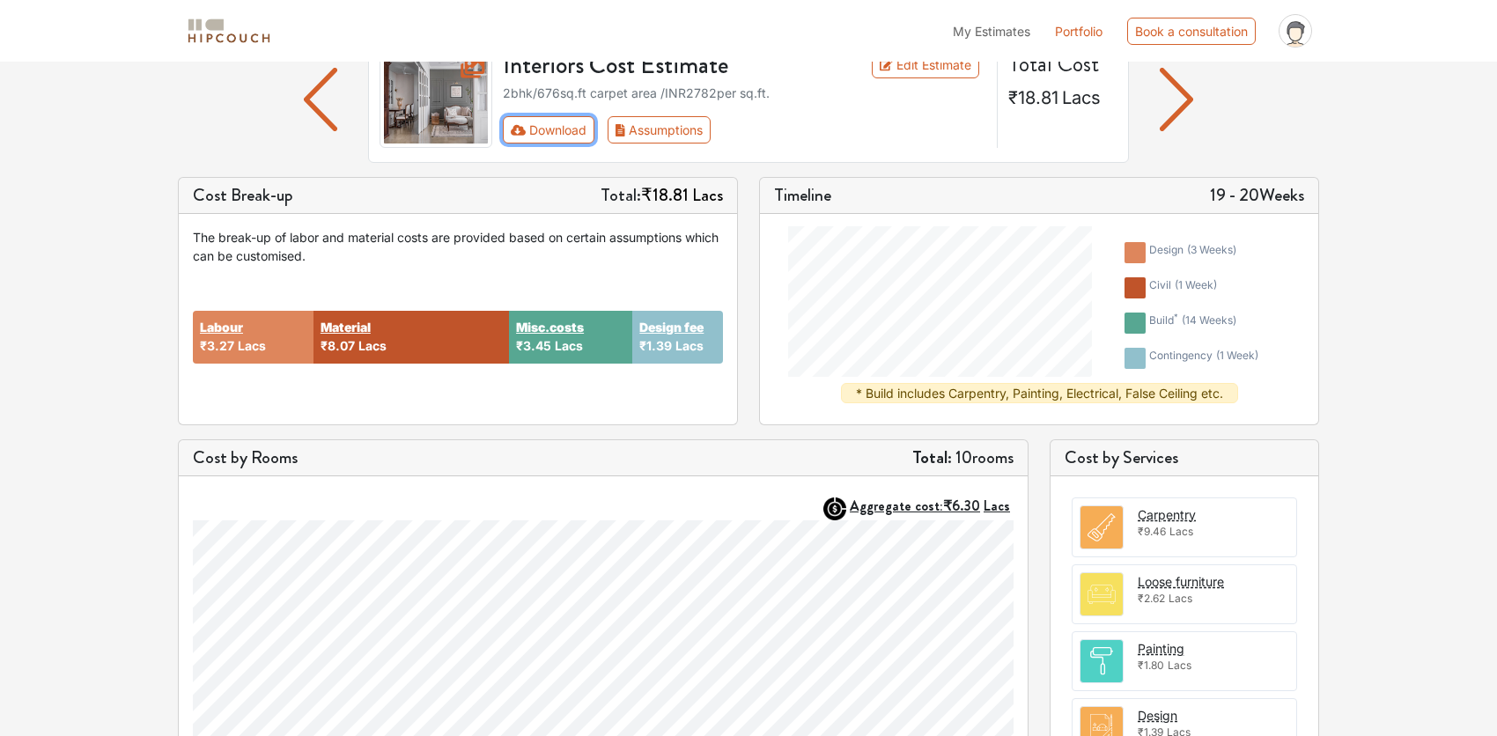
scroll to position [127, 0]
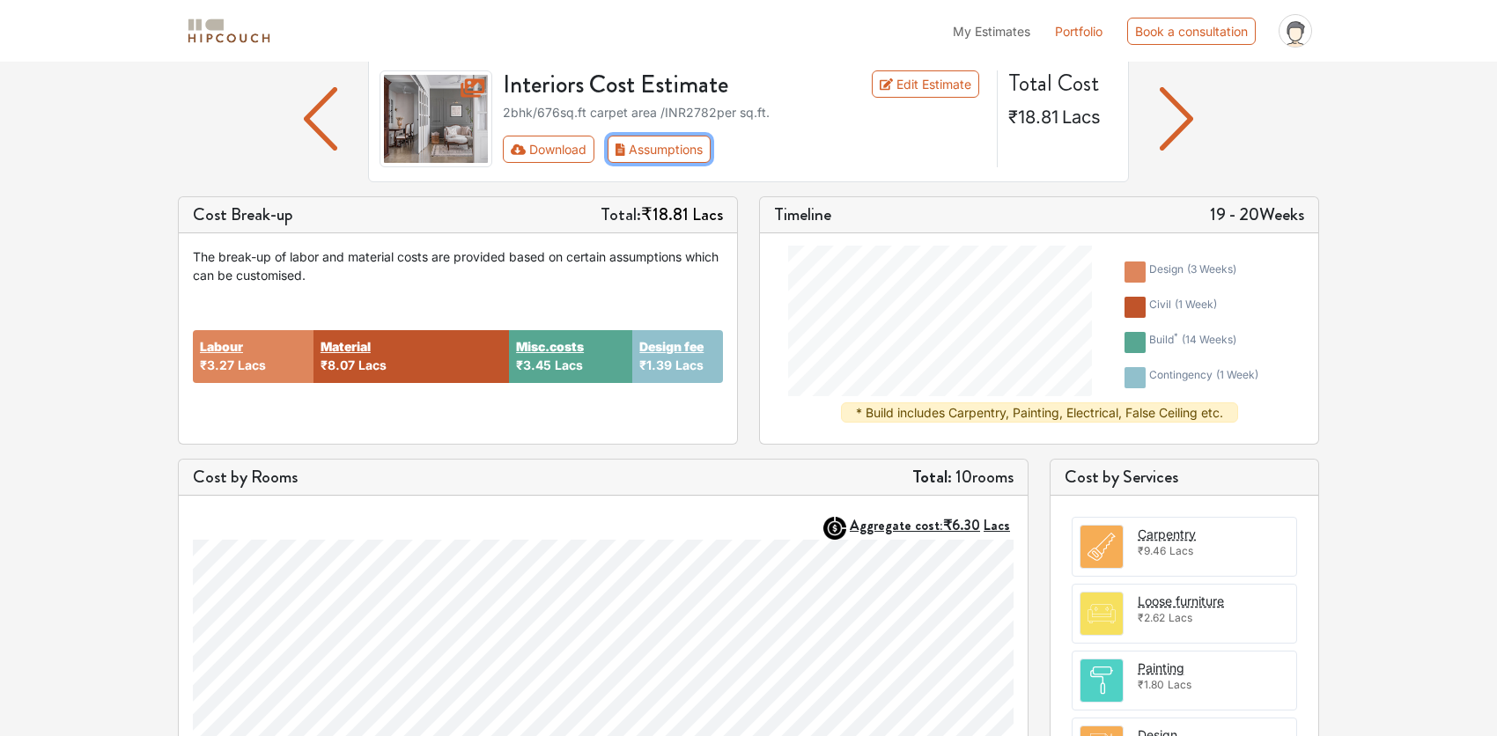
click at [680, 152] on button "Assumptions" at bounding box center [658, 149] width 103 height 27
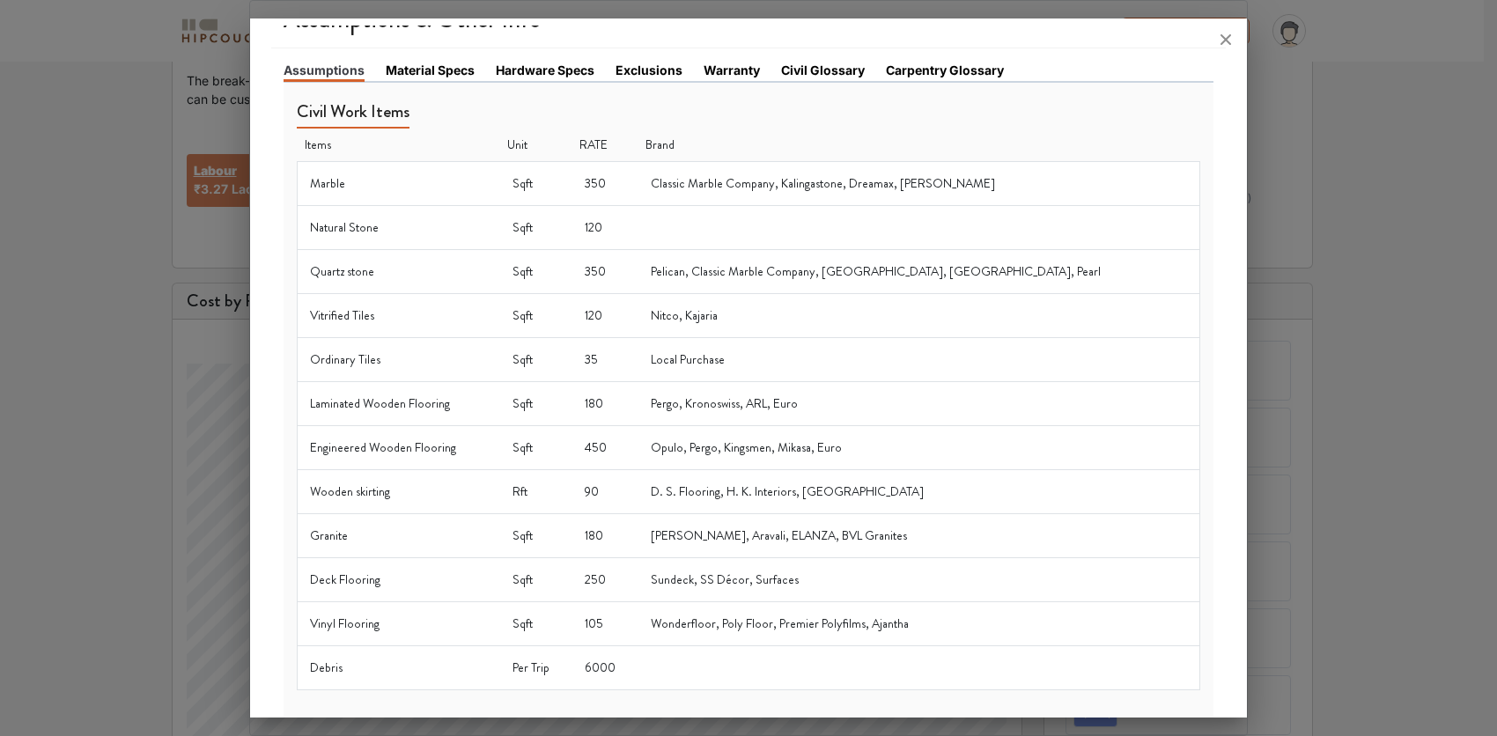
scroll to position [19, 0]
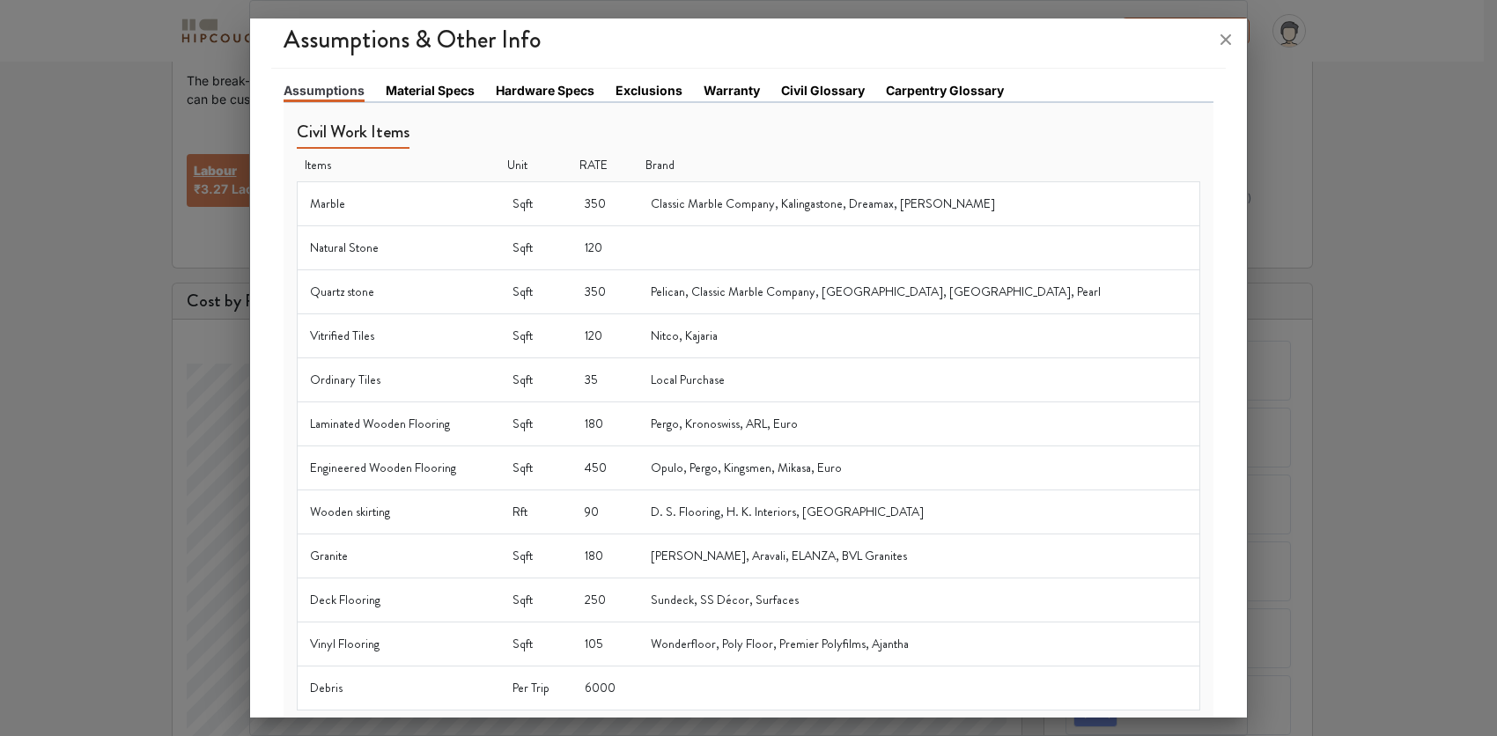
click at [440, 85] on link "Material Specs" at bounding box center [430, 90] width 89 height 18
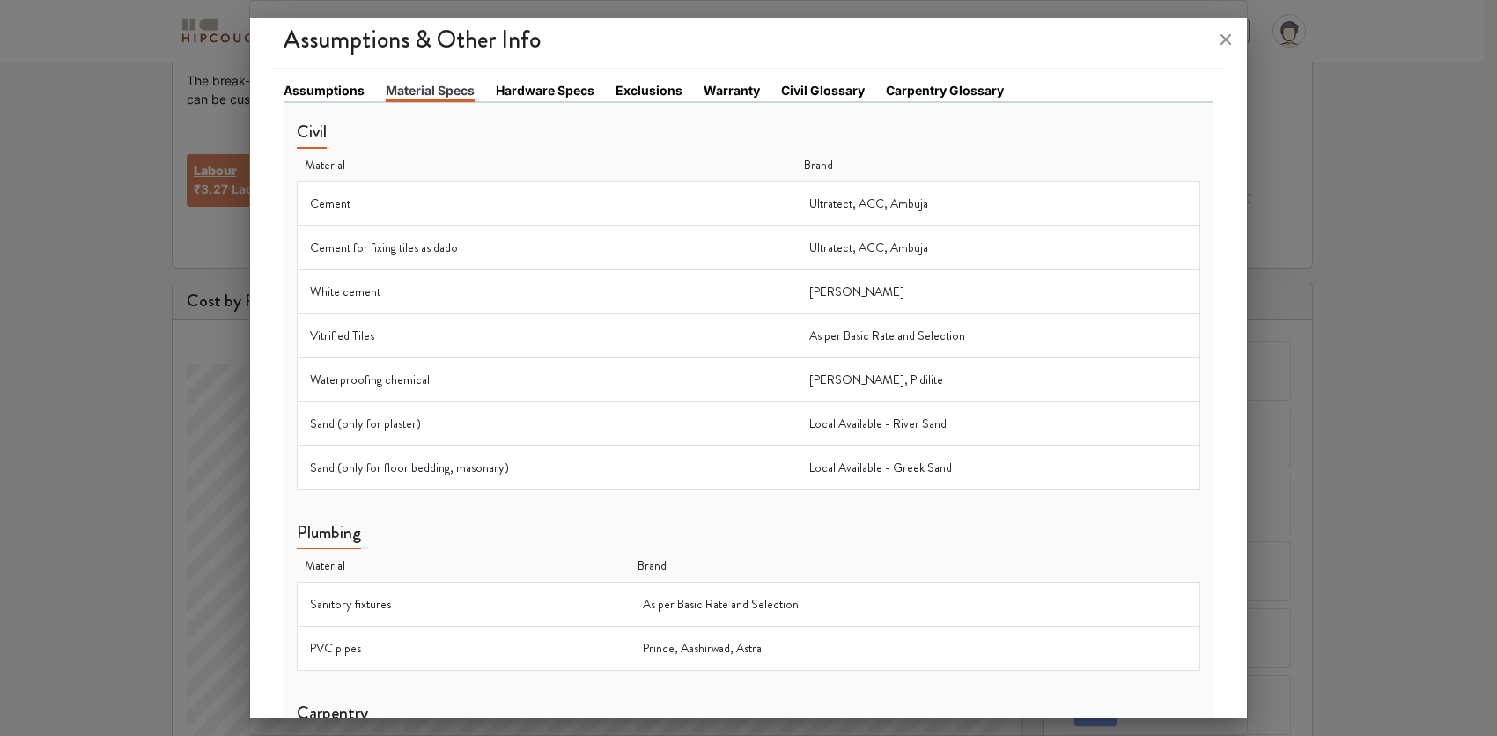
click at [319, 92] on link "Assumptions" at bounding box center [323, 90] width 81 height 18
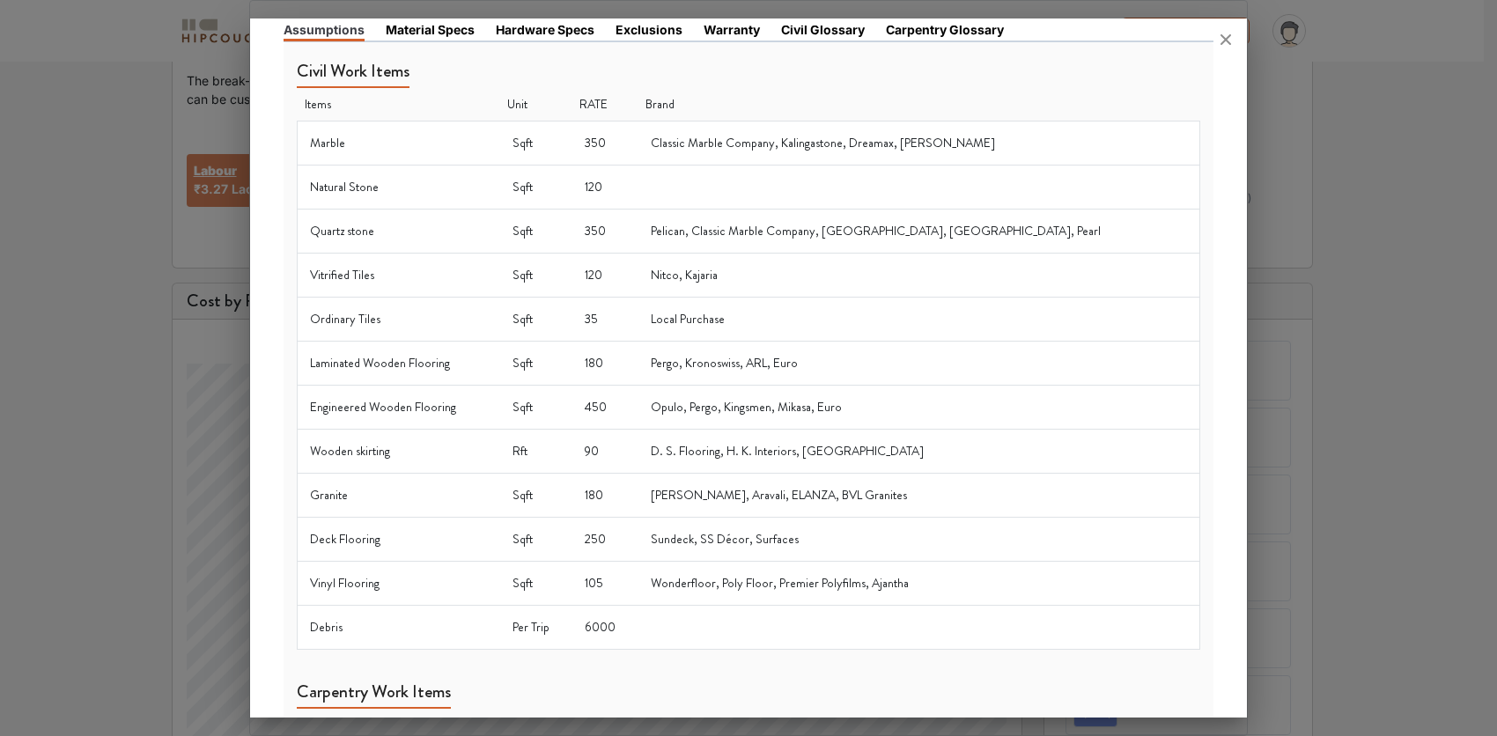
scroll to position [0, 0]
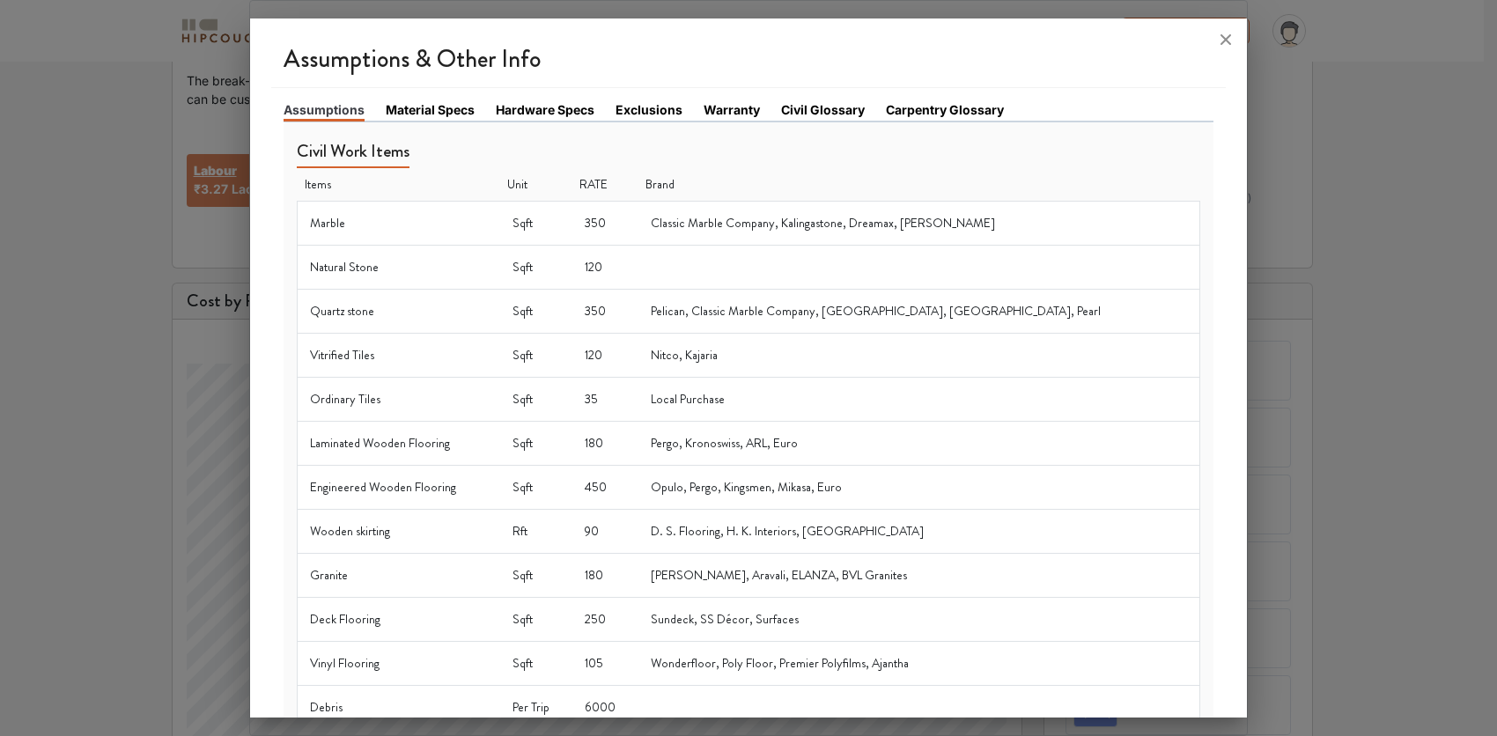
click at [946, 109] on link "Carpentry Glossary" at bounding box center [945, 109] width 118 height 18
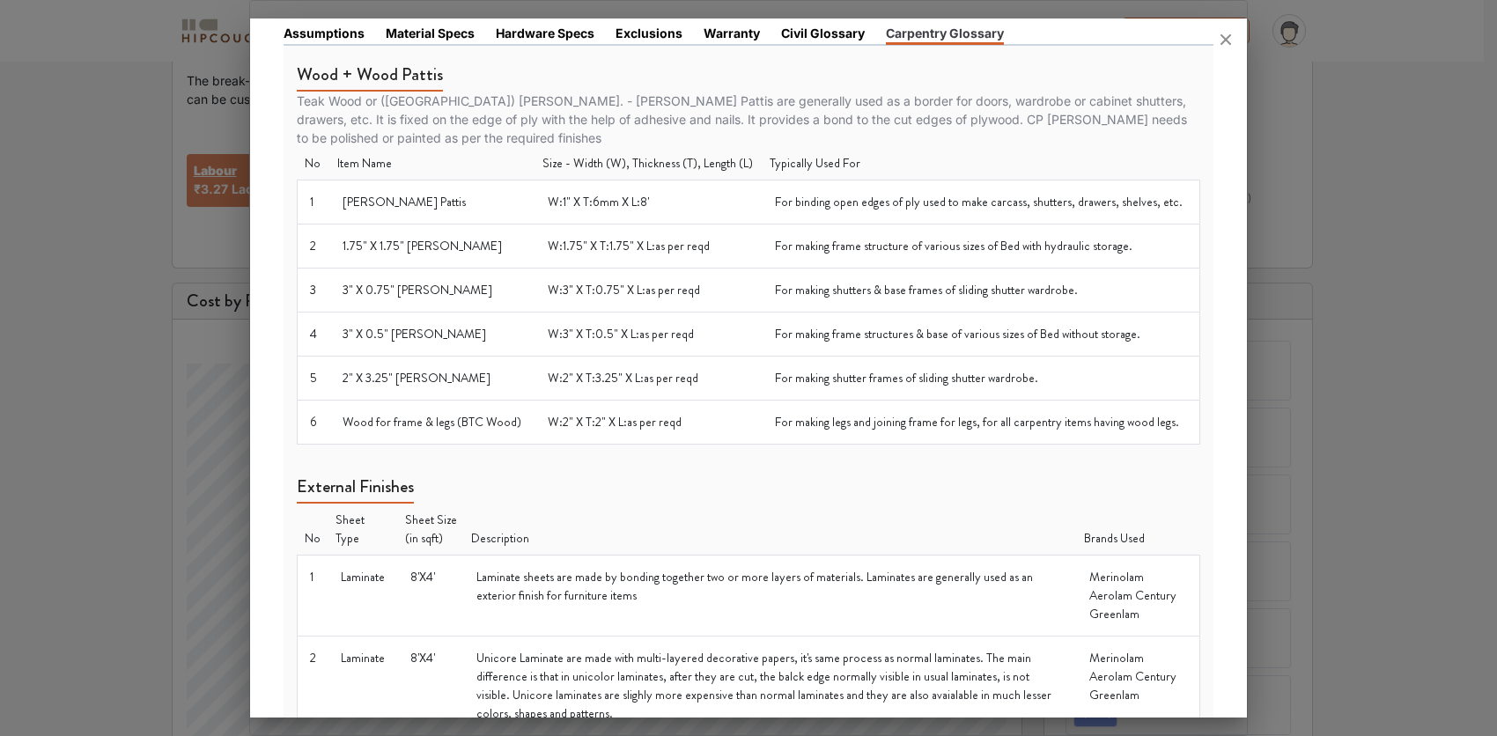
scroll to position [176, 0]
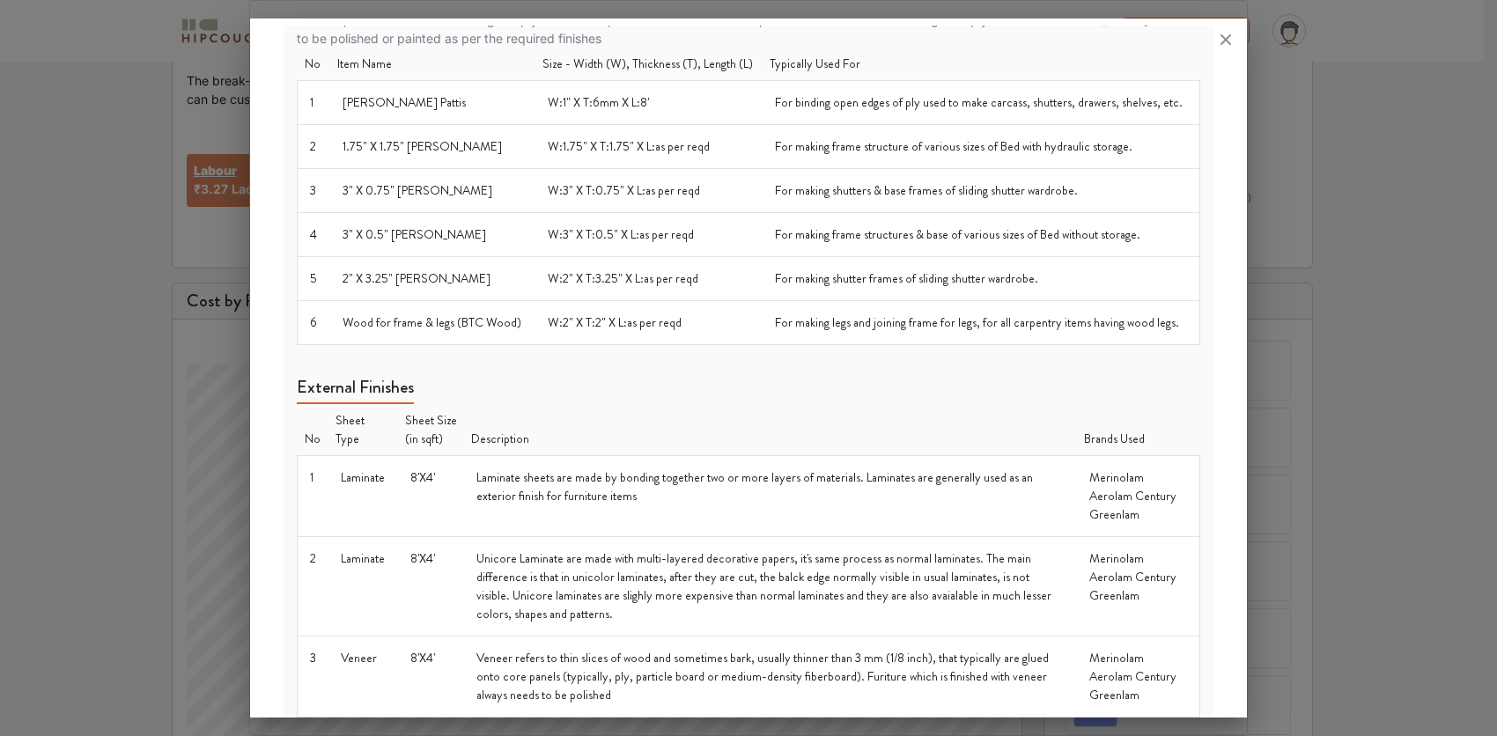
click at [1216, 38] on icon at bounding box center [1225, 40] width 28 height 28
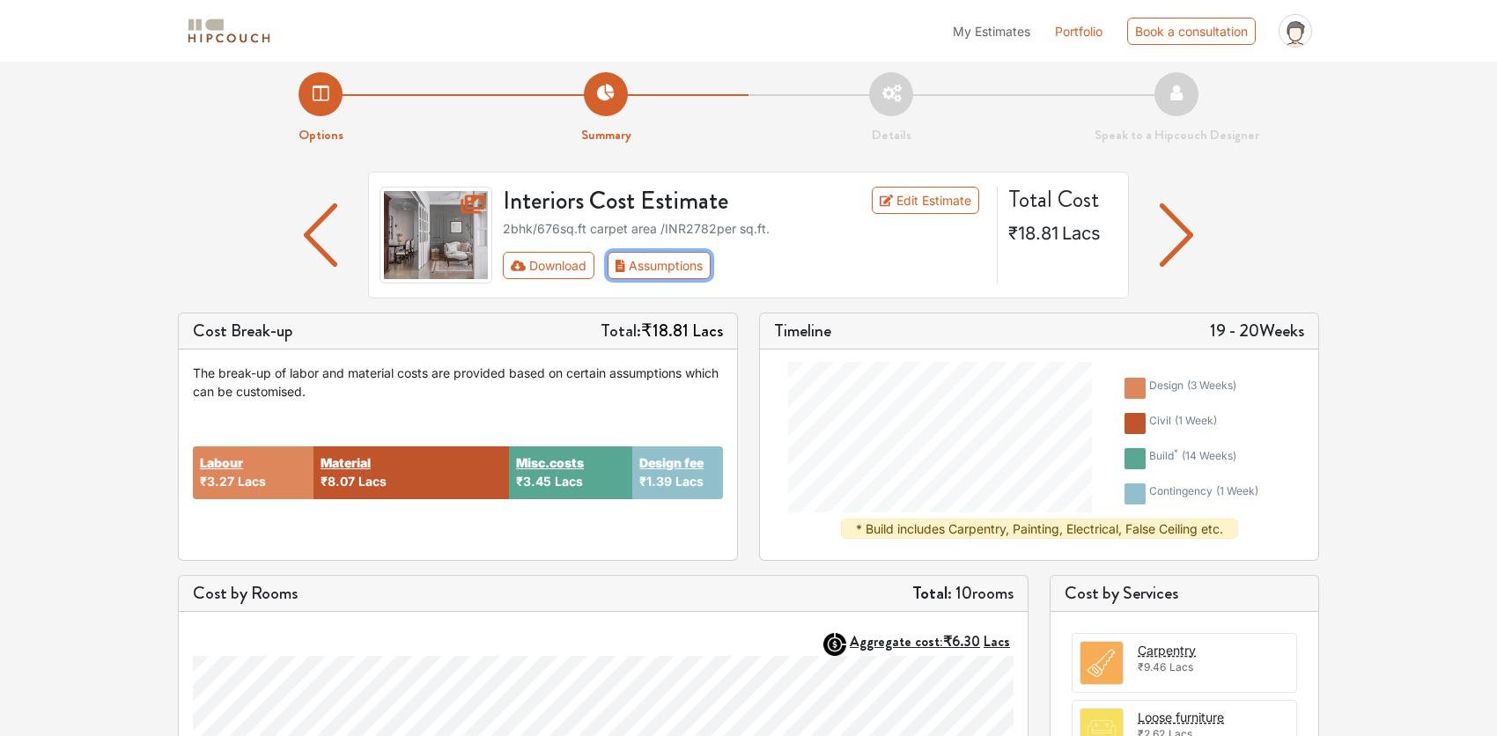
scroll to position [0, 0]
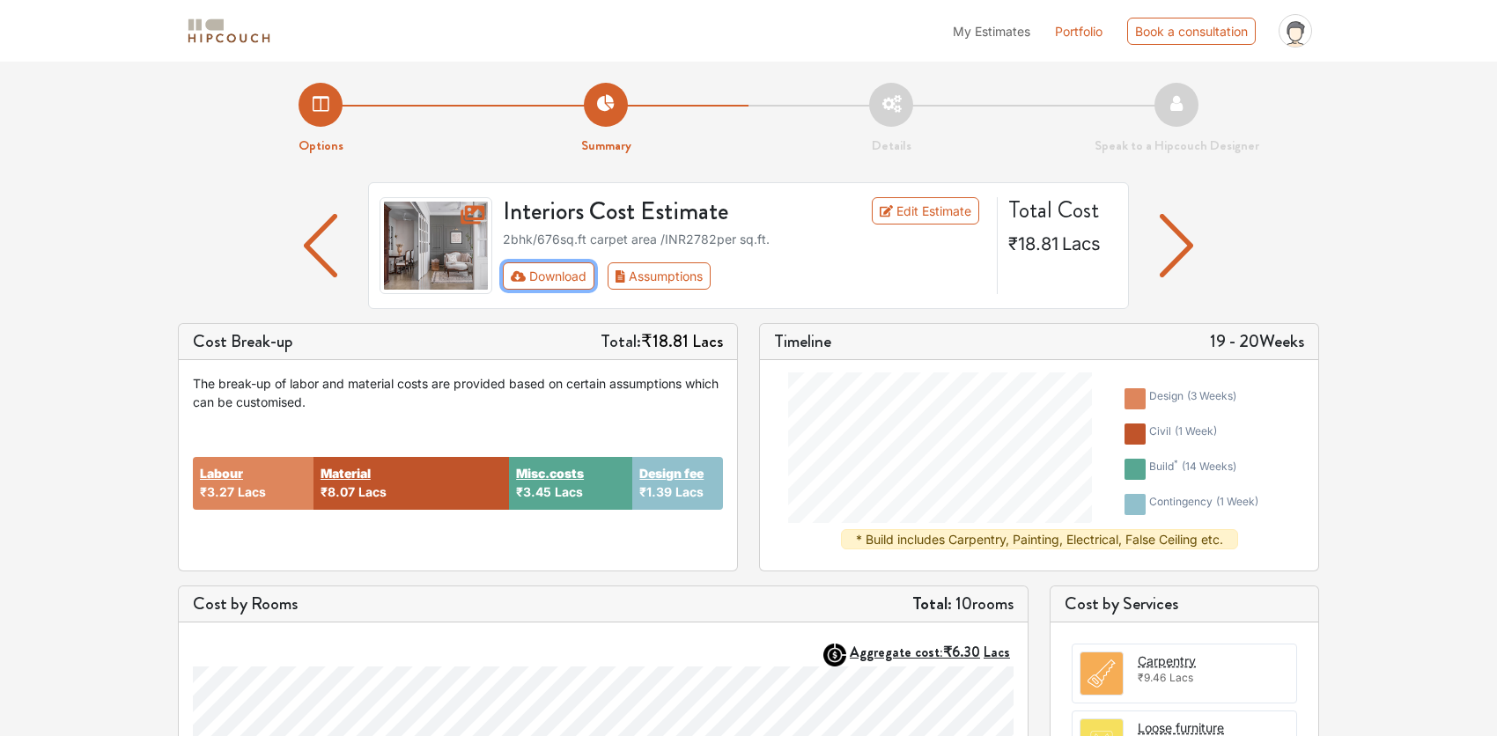
click at [522, 283] on button "Download" at bounding box center [549, 275] width 92 height 27
click at [538, 276] on button "Download" at bounding box center [549, 275] width 92 height 27
click at [663, 276] on button "Assumptions" at bounding box center [658, 275] width 103 height 27
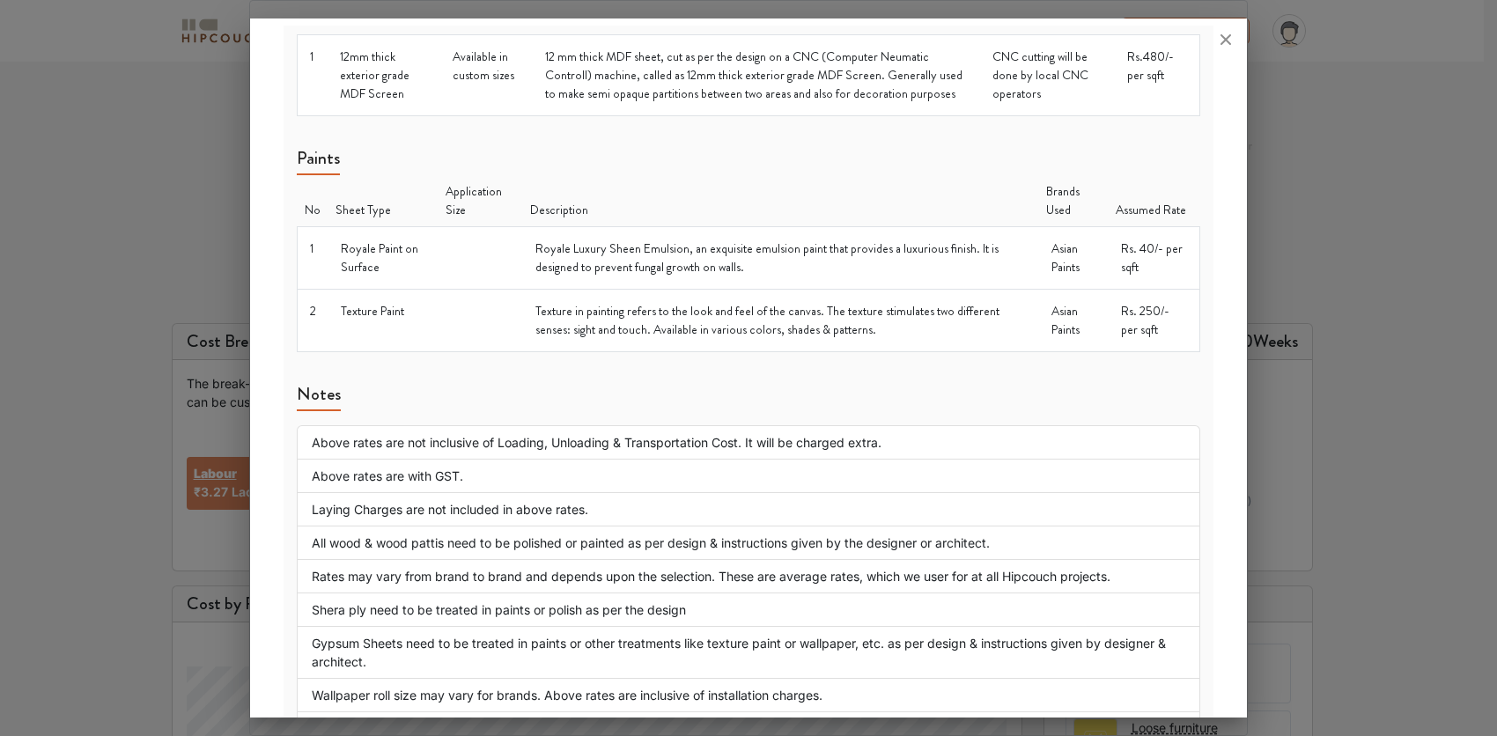
scroll to position [1911, 0]
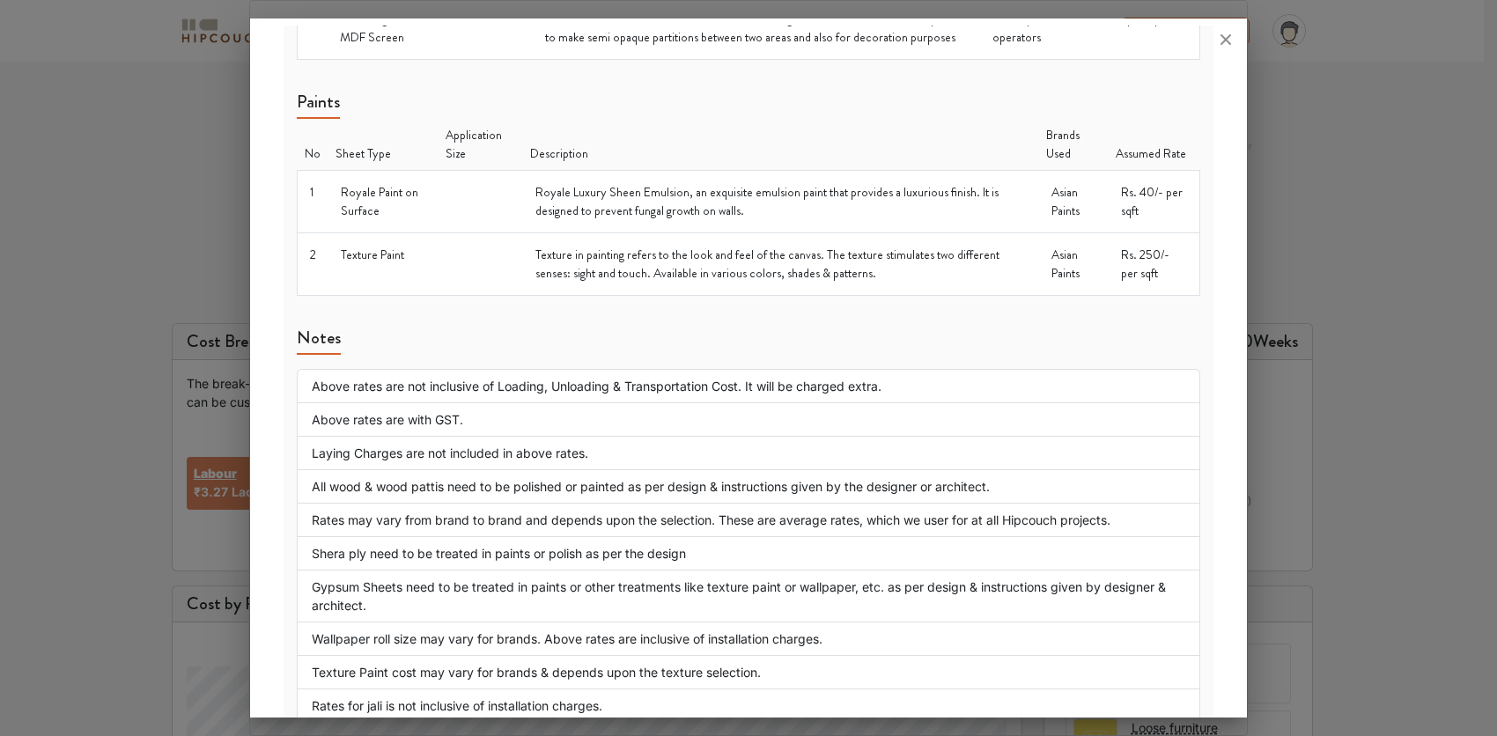
click at [1365, 98] on div at bounding box center [748, 368] width 1497 height 736
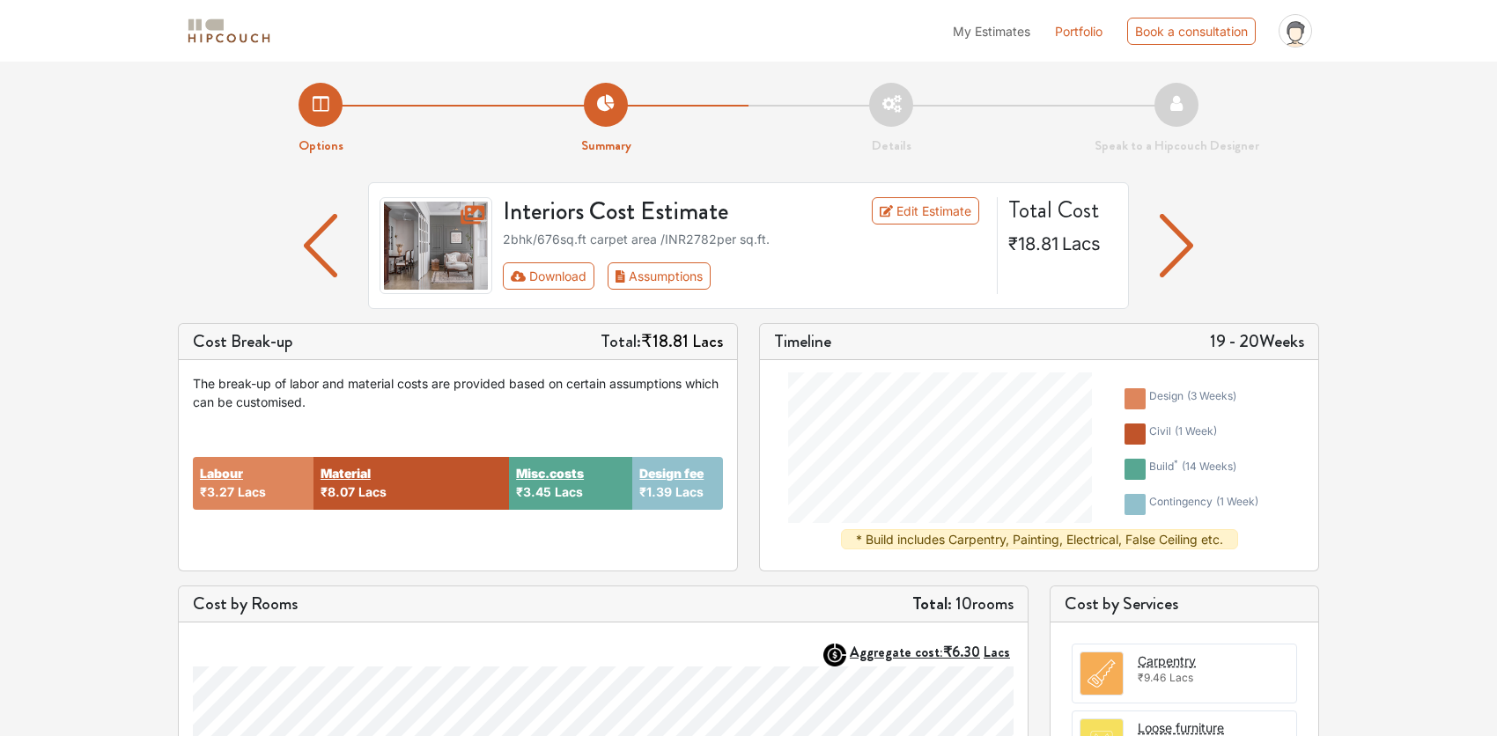
click at [887, 99] on li "Details" at bounding box center [890, 119] width 285 height 73
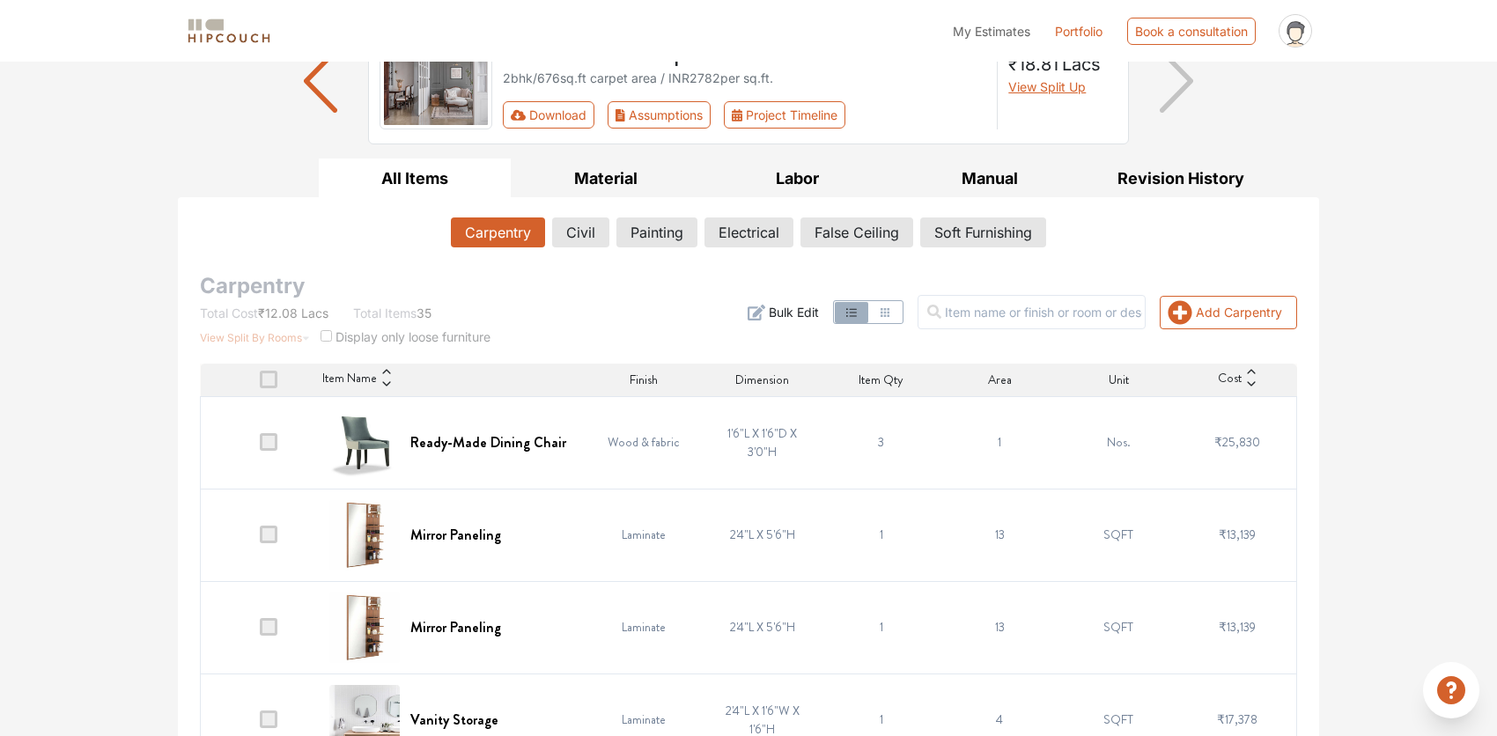
scroll to position [176, 0]
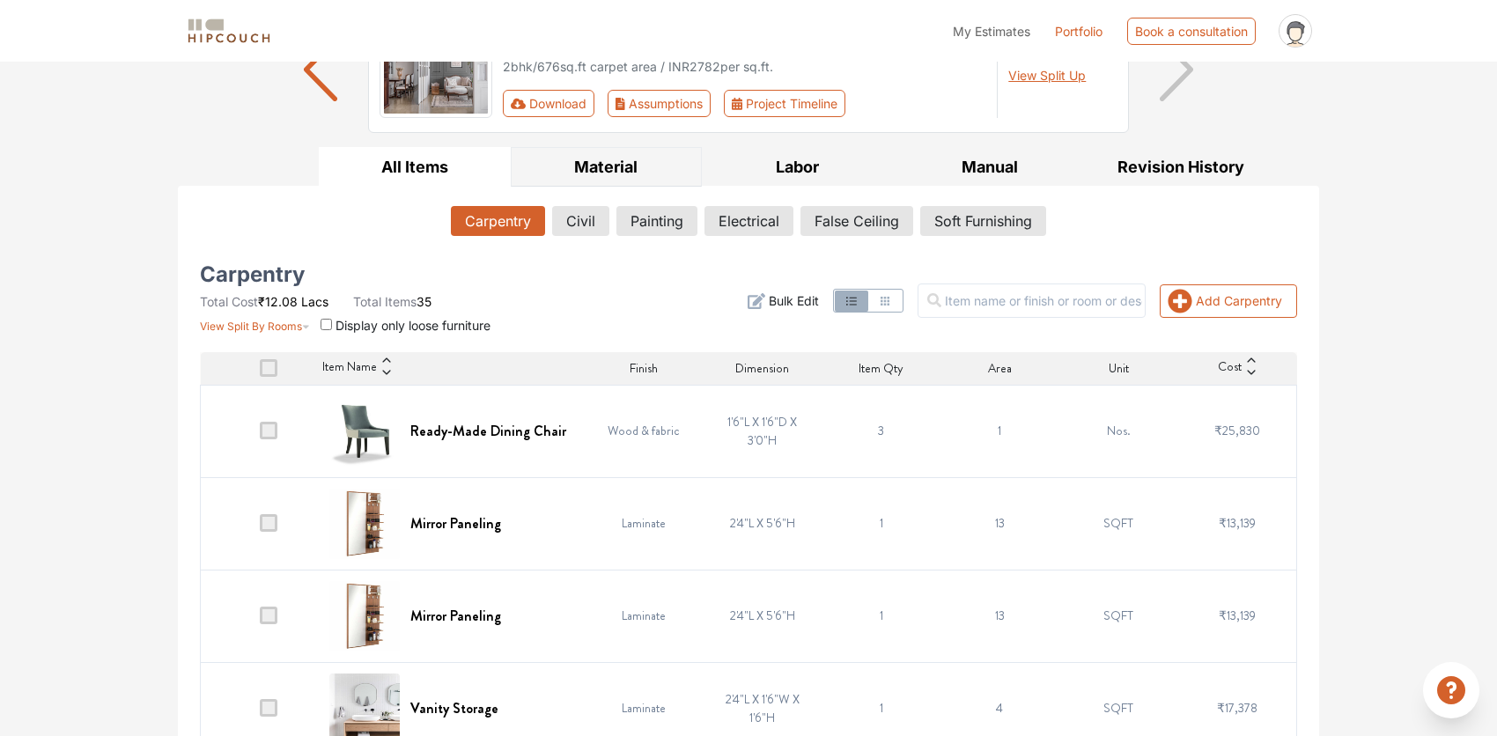
click at [615, 158] on button "Material" at bounding box center [607, 167] width 192 height 40
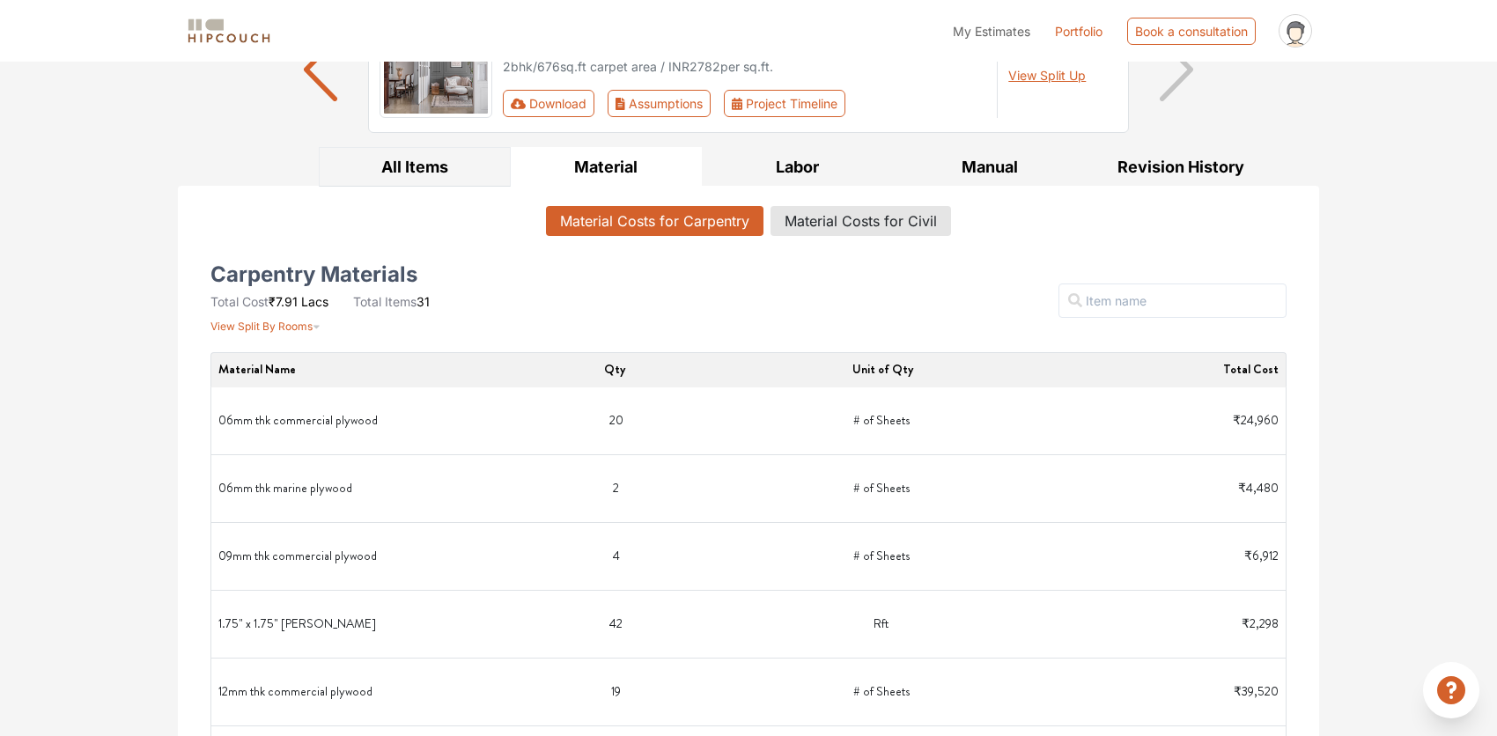
click at [433, 156] on button "All Items" at bounding box center [415, 167] width 192 height 40
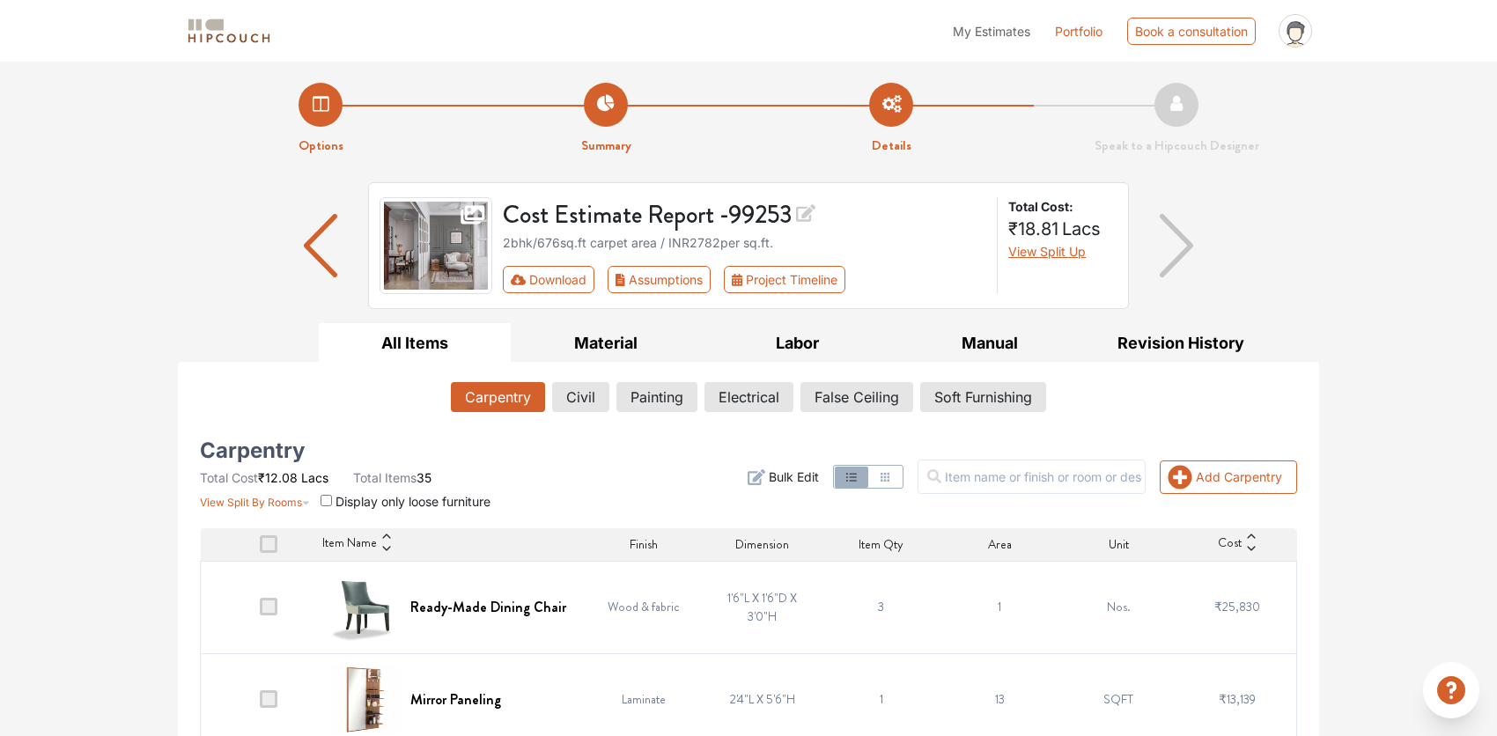
scroll to position [0, 0]
click at [576, 395] on button "Civil" at bounding box center [580, 397] width 57 height 30
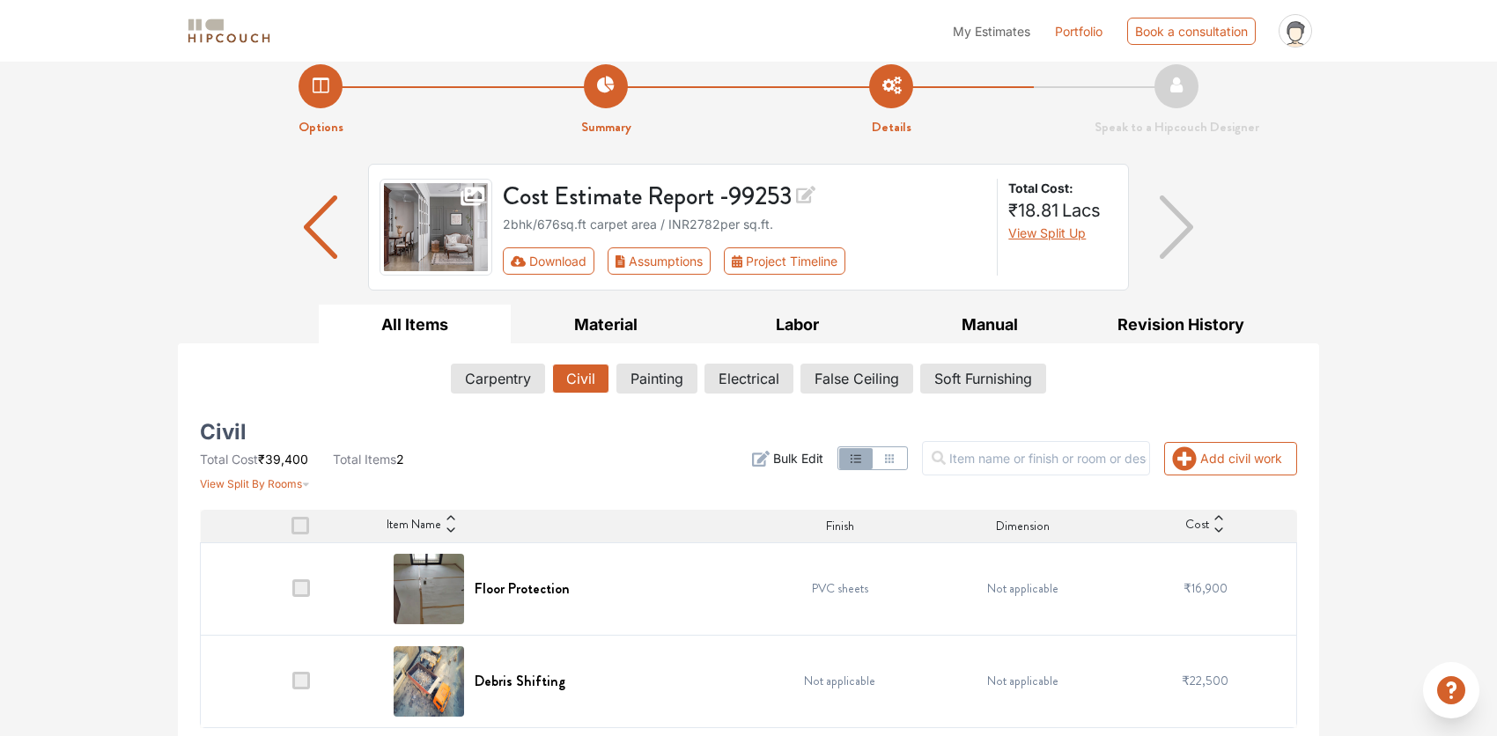
scroll to position [23, 0]
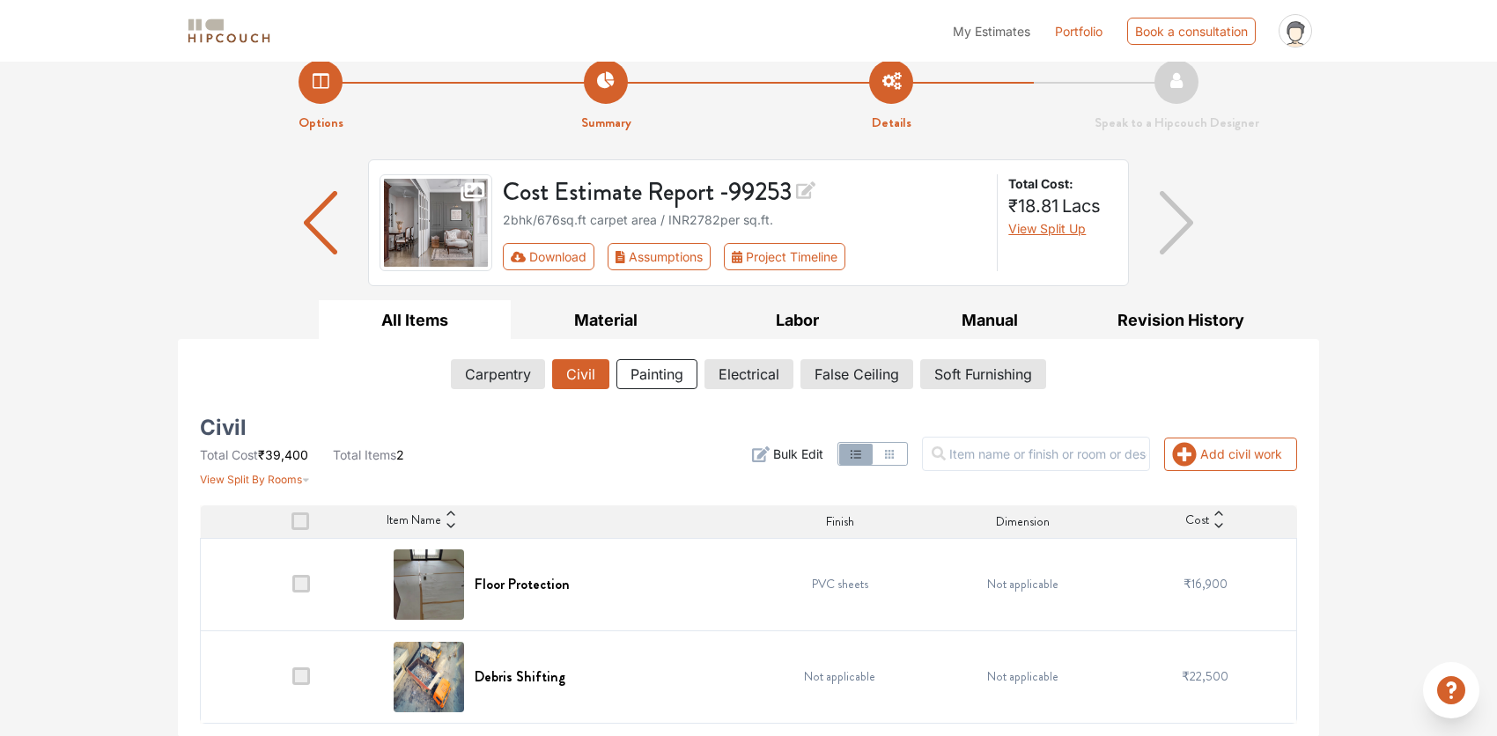
click at [664, 372] on button "Painting" at bounding box center [656, 374] width 81 height 30
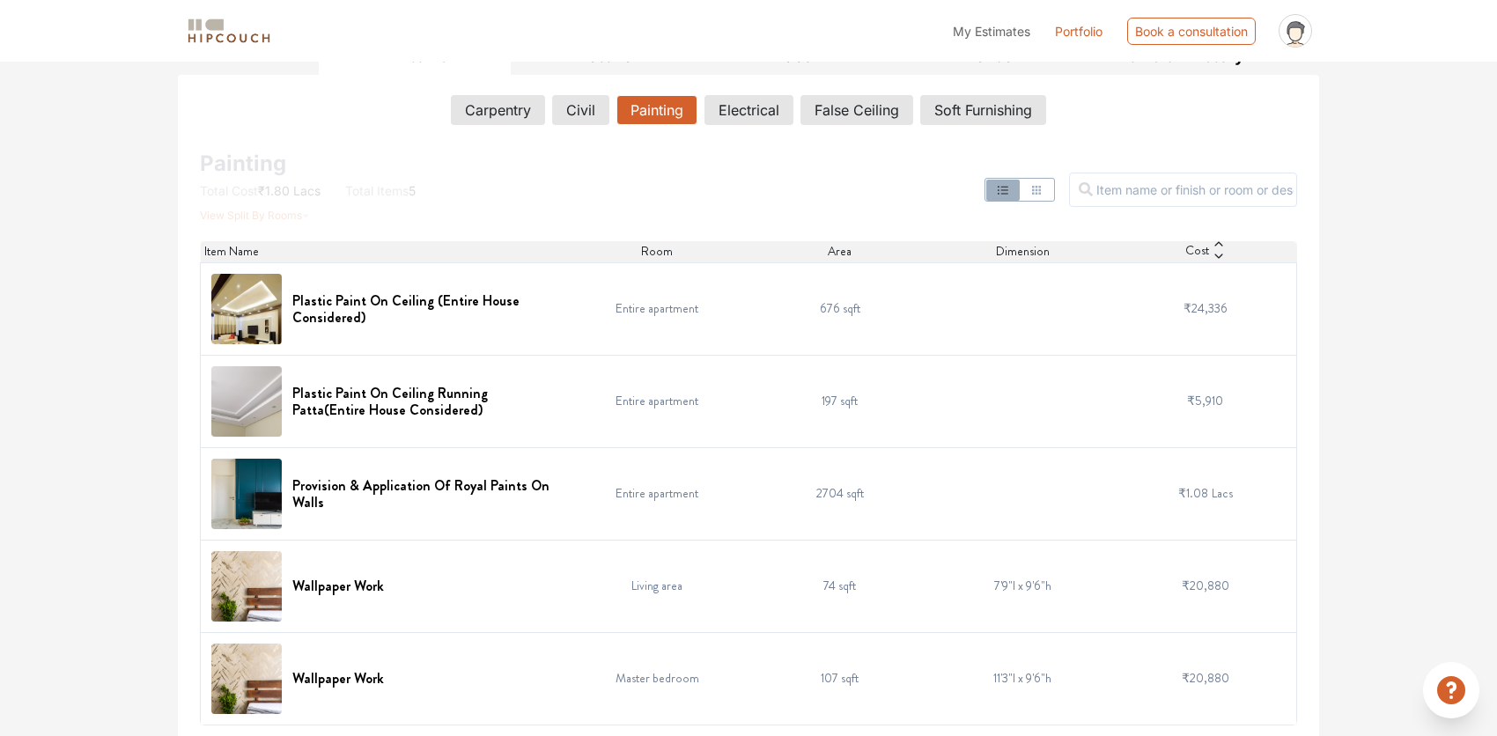
scroll to position [289, 0]
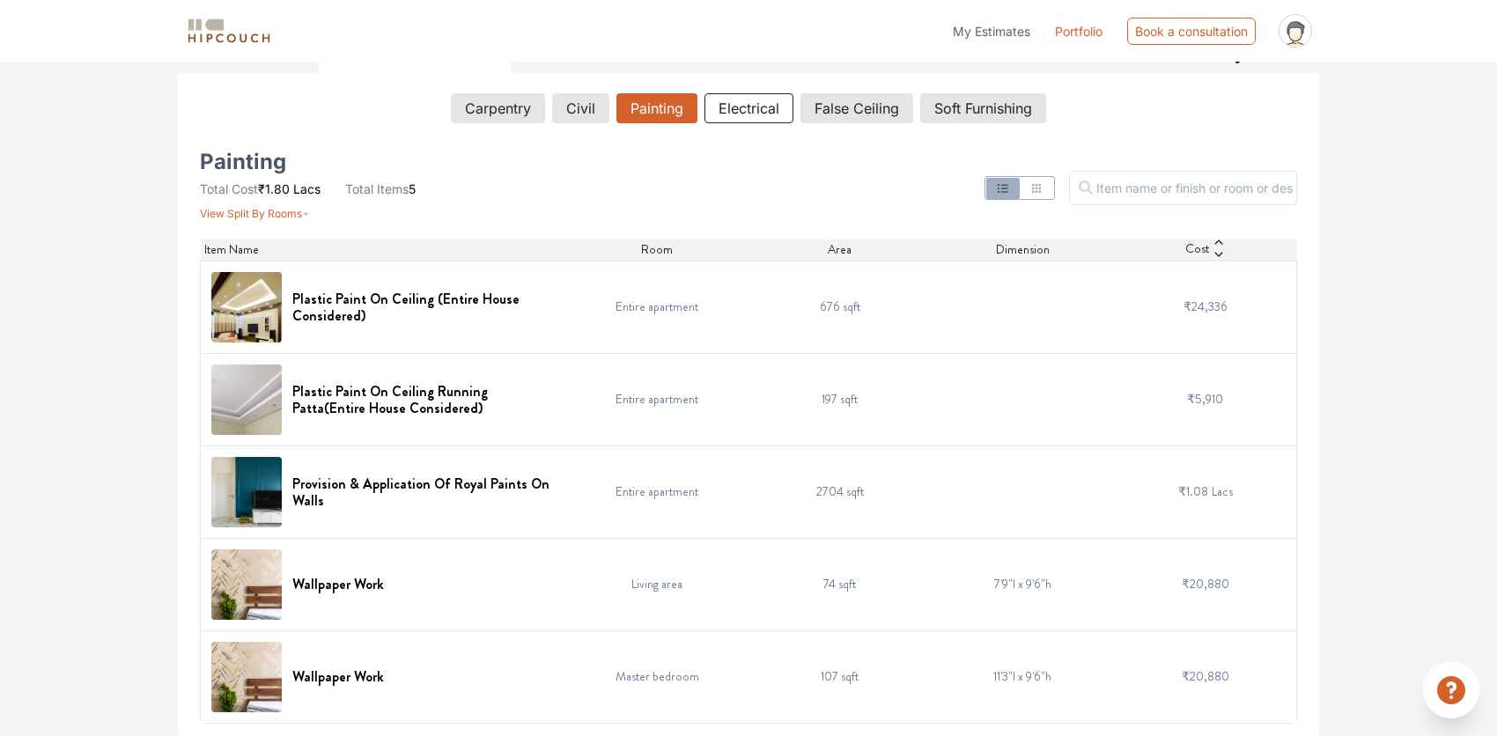
click at [735, 114] on button "Electrical" at bounding box center [748, 108] width 89 height 30
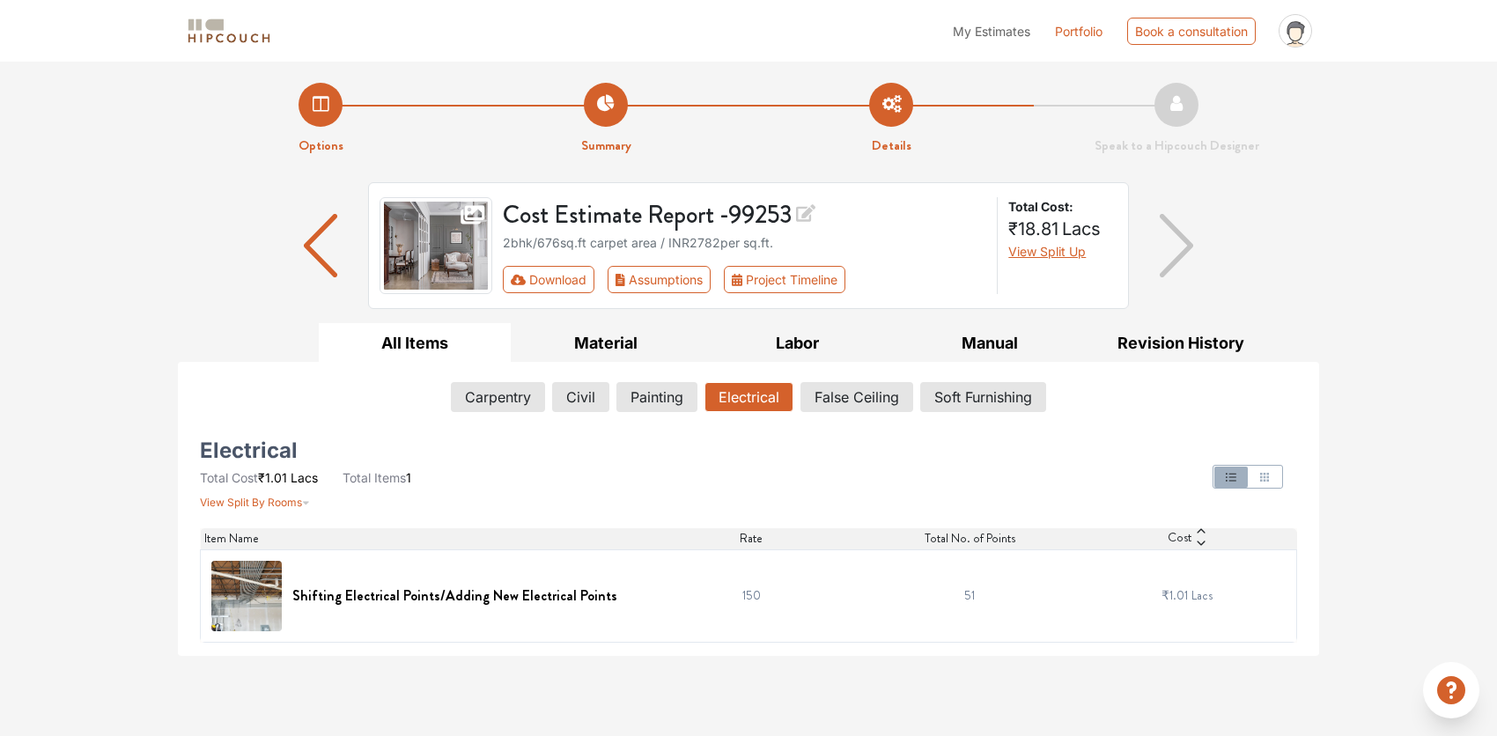
scroll to position [0, 0]
click at [865, 389] on button "False Ceiling" at bounding box center [856, 397] width 113 height 30
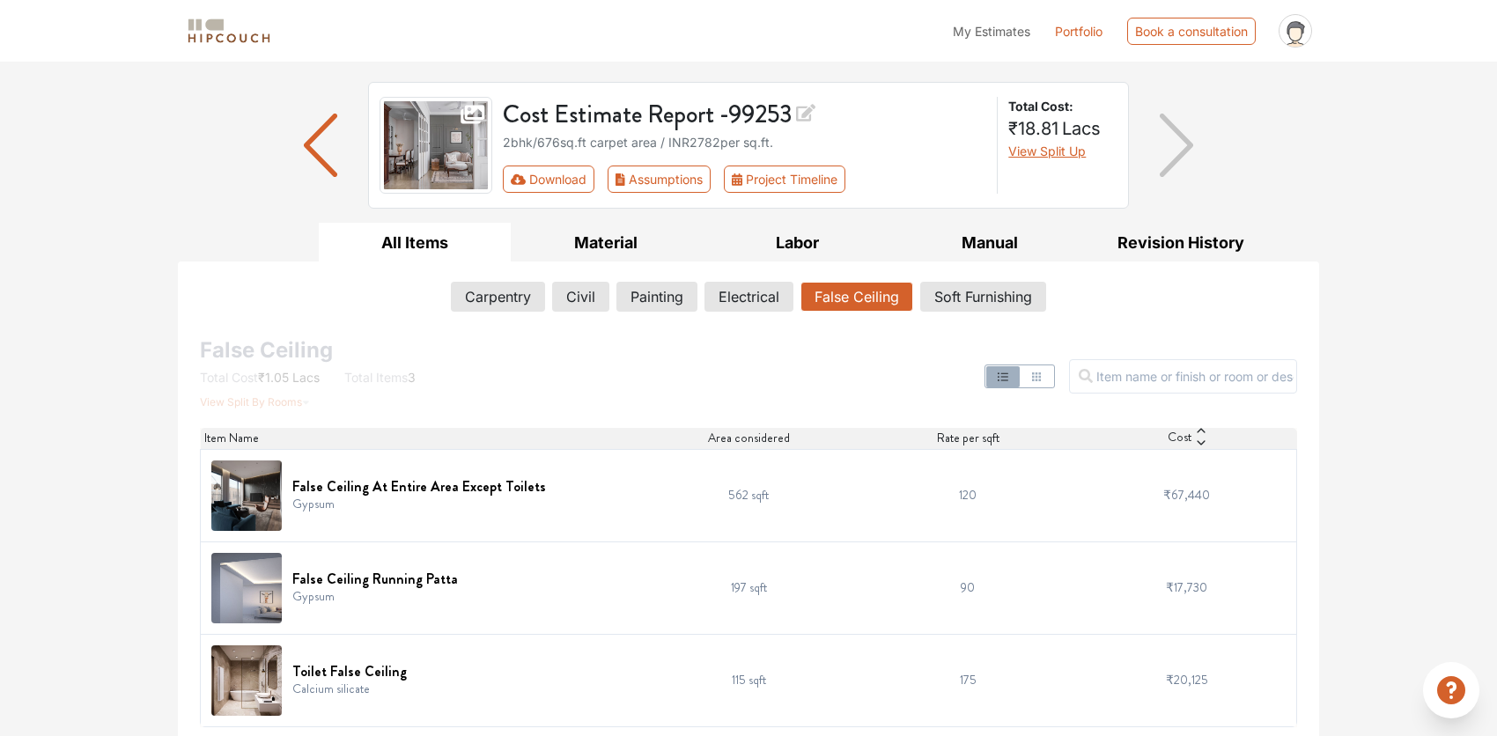
scroll to position [104, 0]
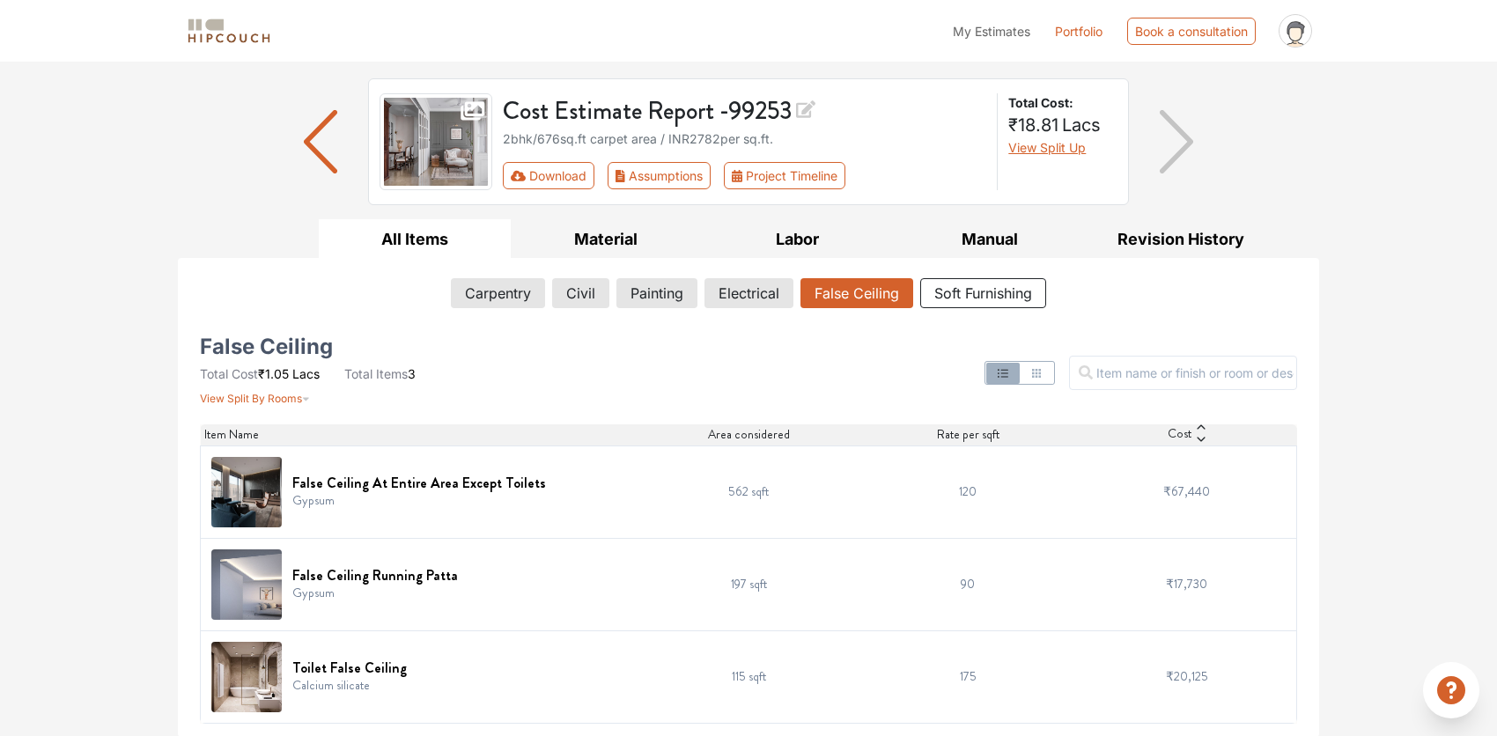
click at [1026, 292] on button "Soft Furnishing" at bounding box center [983, 293] width 126 height 30
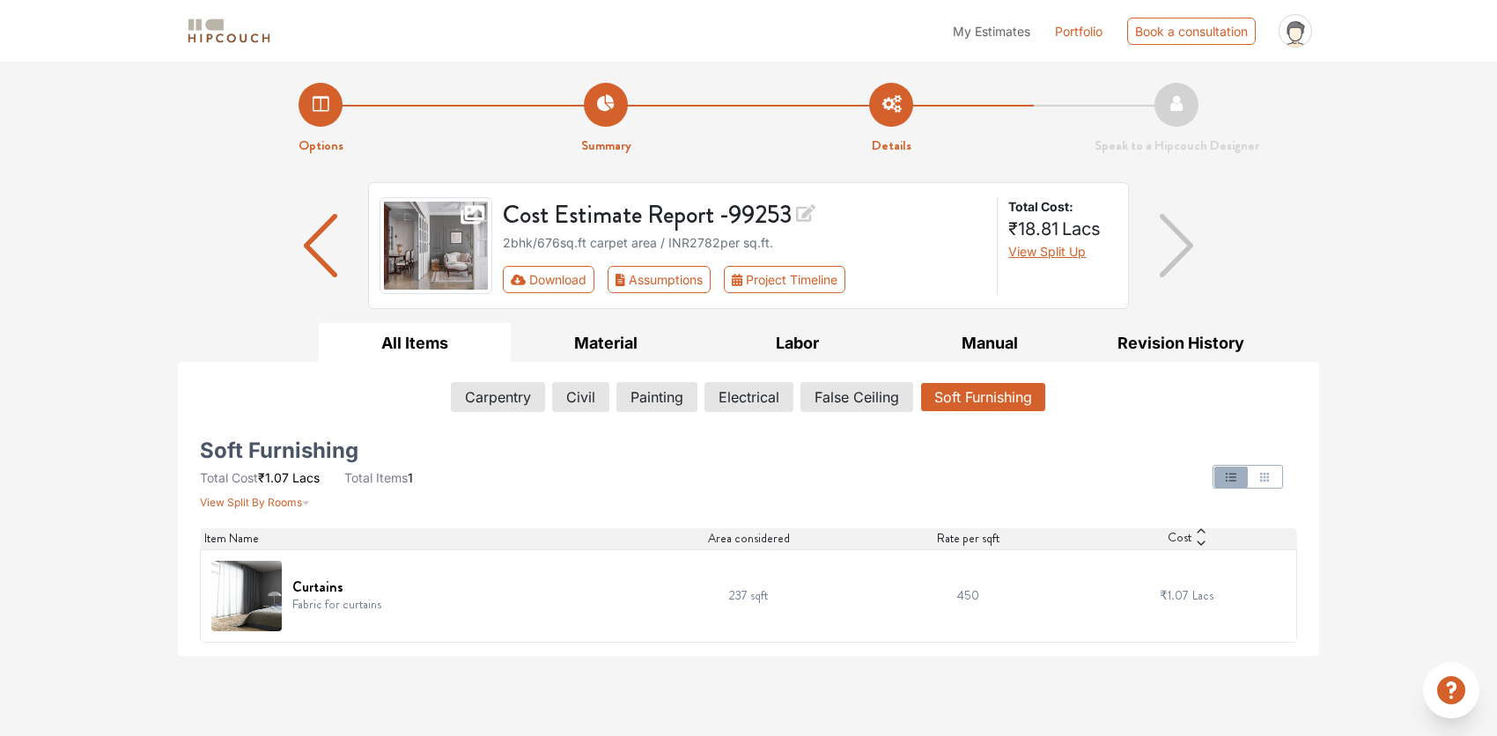
scroll to position [0, 0]
